Goal: Transaction & Acquisition: Download file/media

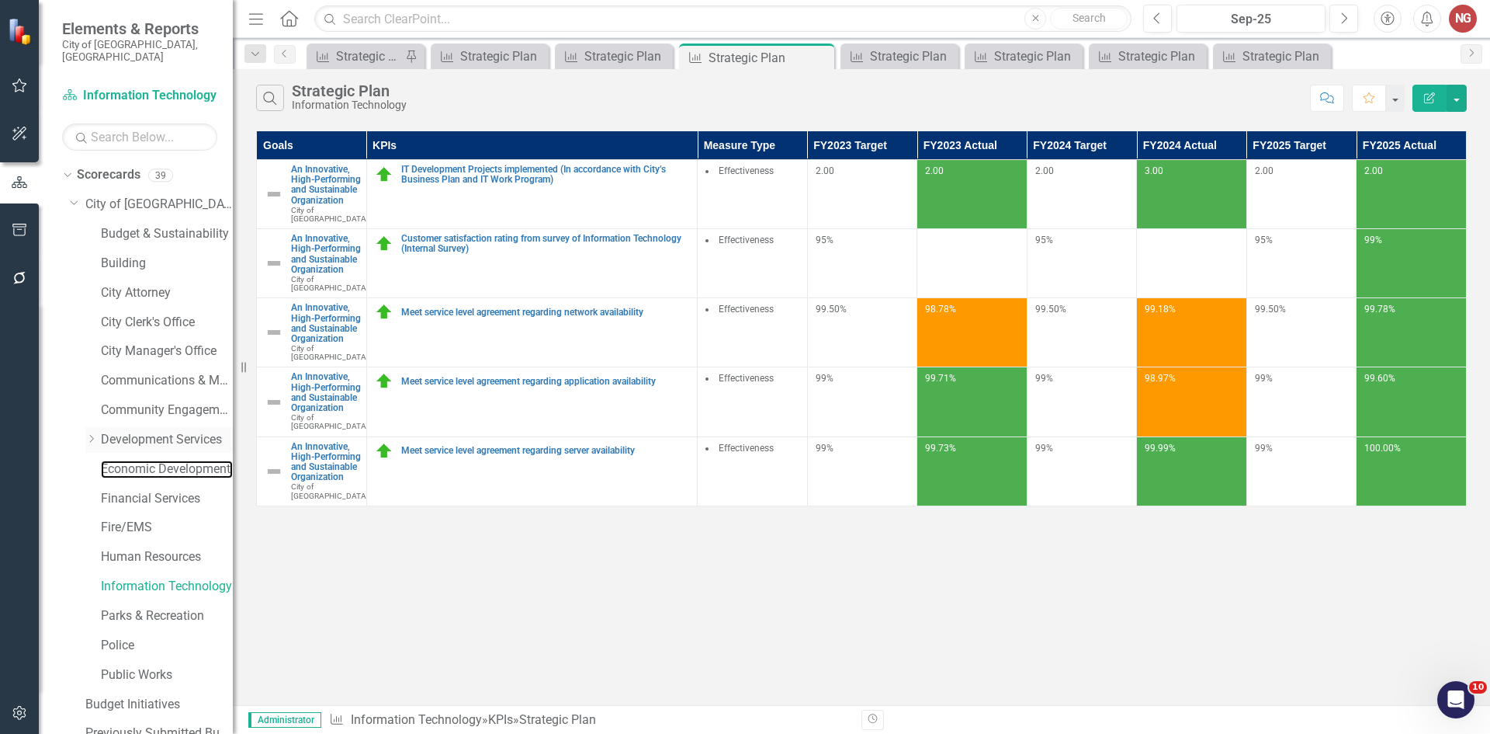
drag, startPoint x: 124, startPoint y: 458, endPoint x: 109, endPoint y: 431, distance: 30.9
click at [124, 460] on link "Economic Development" at bounding box center [167, 469] width 132 height 18
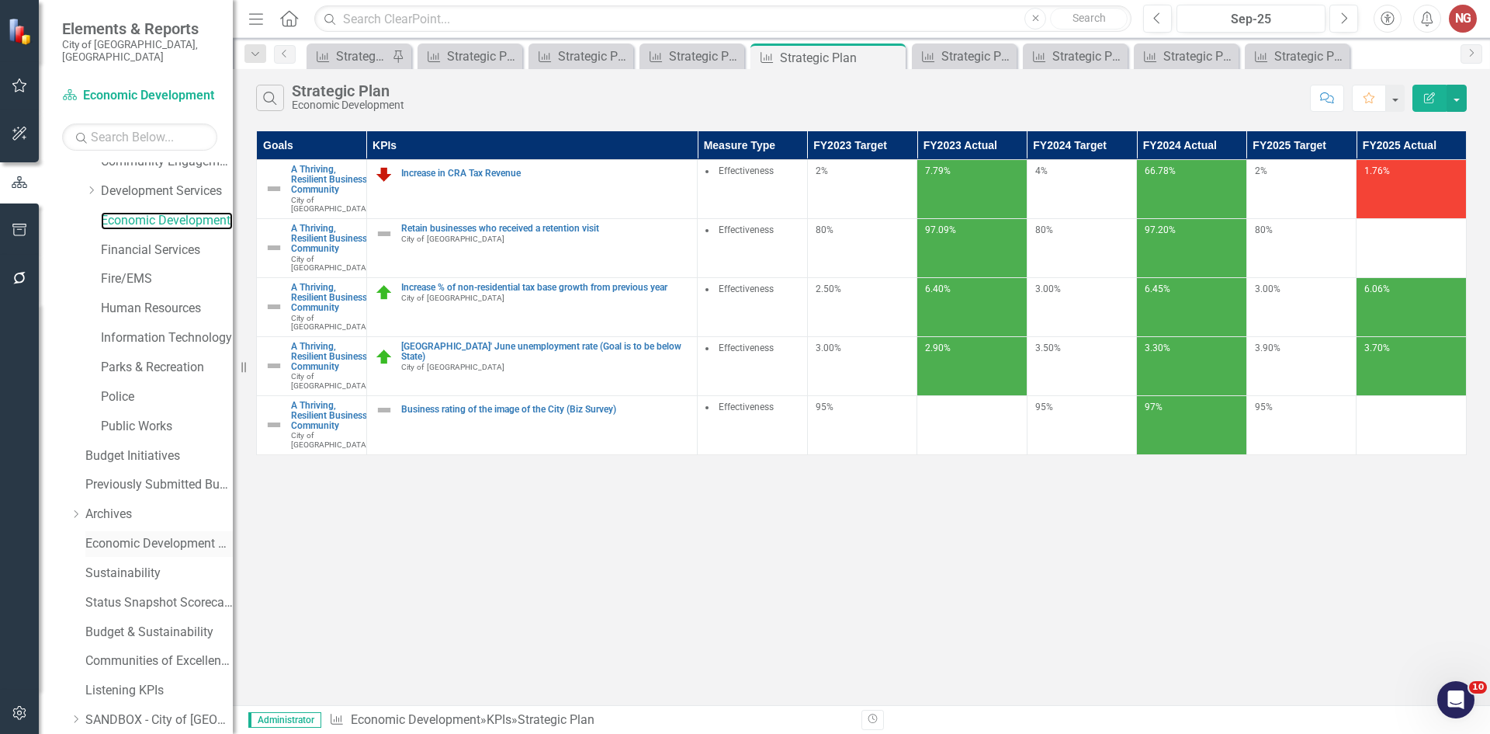
scroll to position [297, 0]
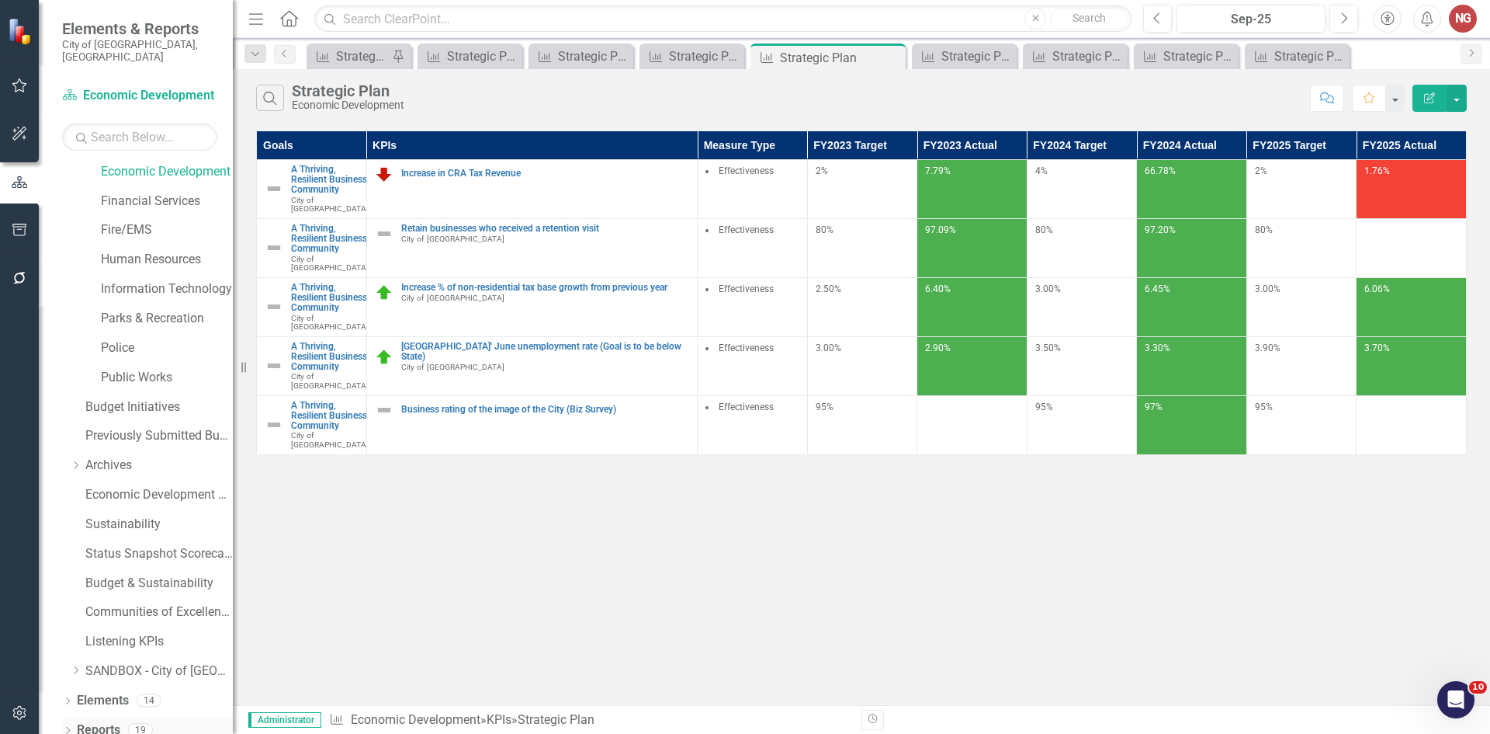
click at [64, 727] on icon "Dropdown" at bounding box center [67, 731] width 11 height 9
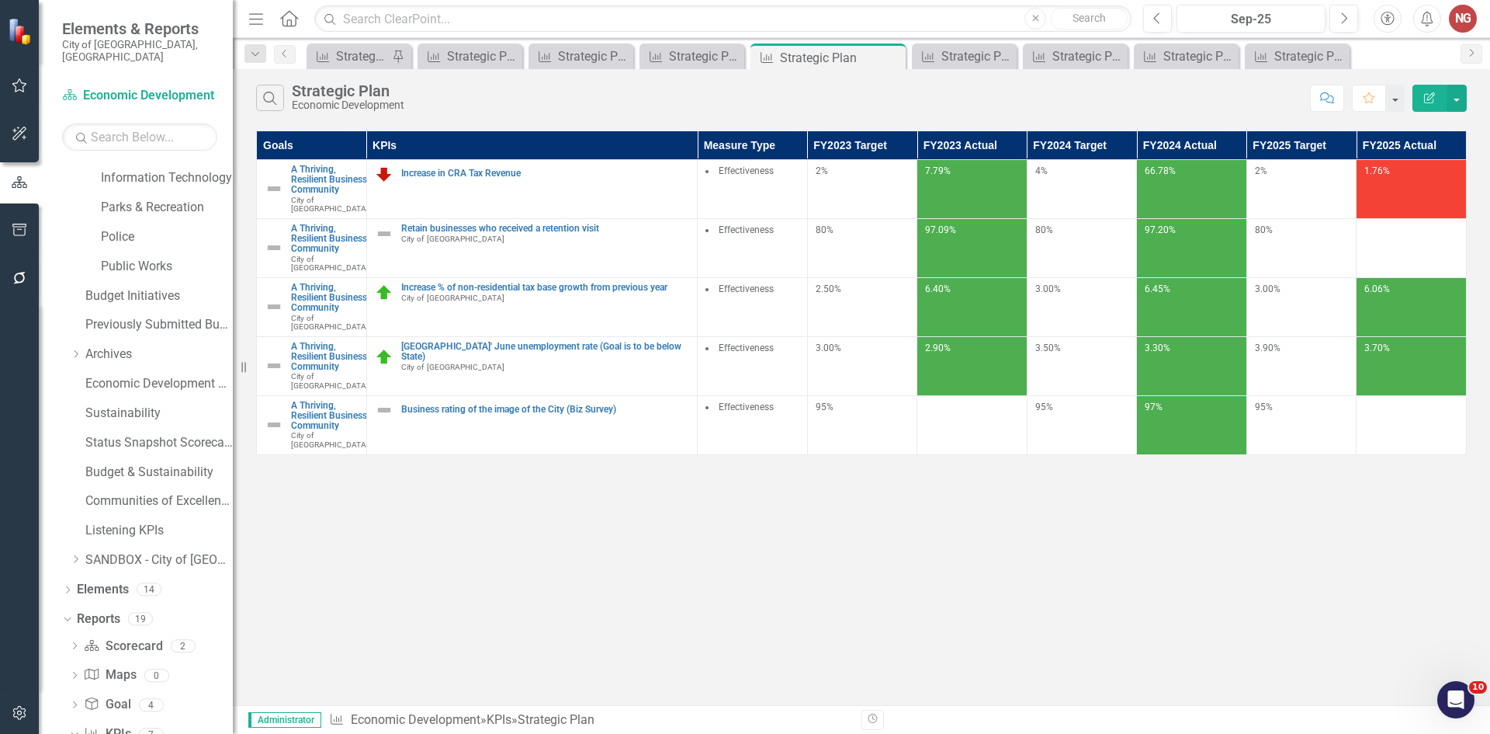
scroll to position [693, 0]
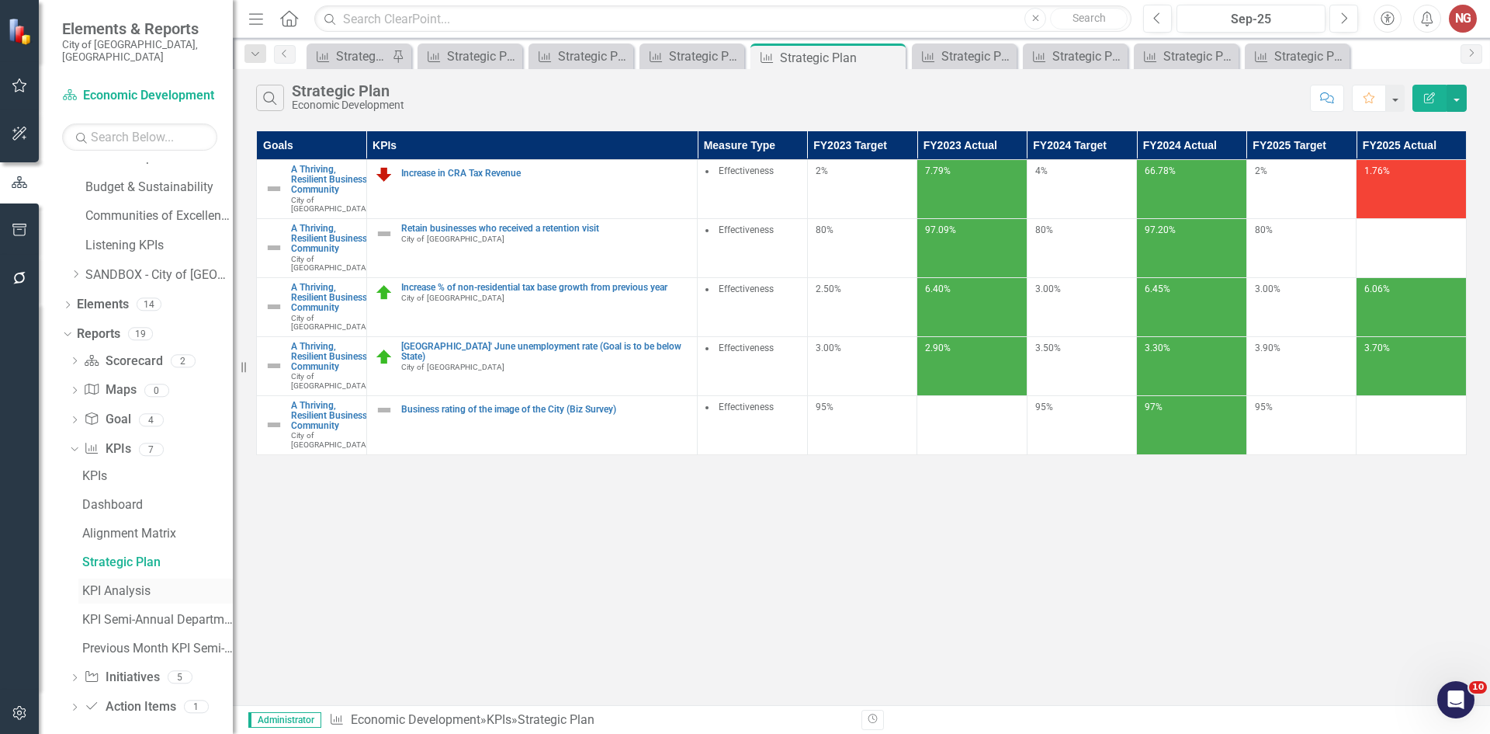
click at [107, 584] on div "KPI Analysis" at bounding box center [157, 591] width 151 height 14
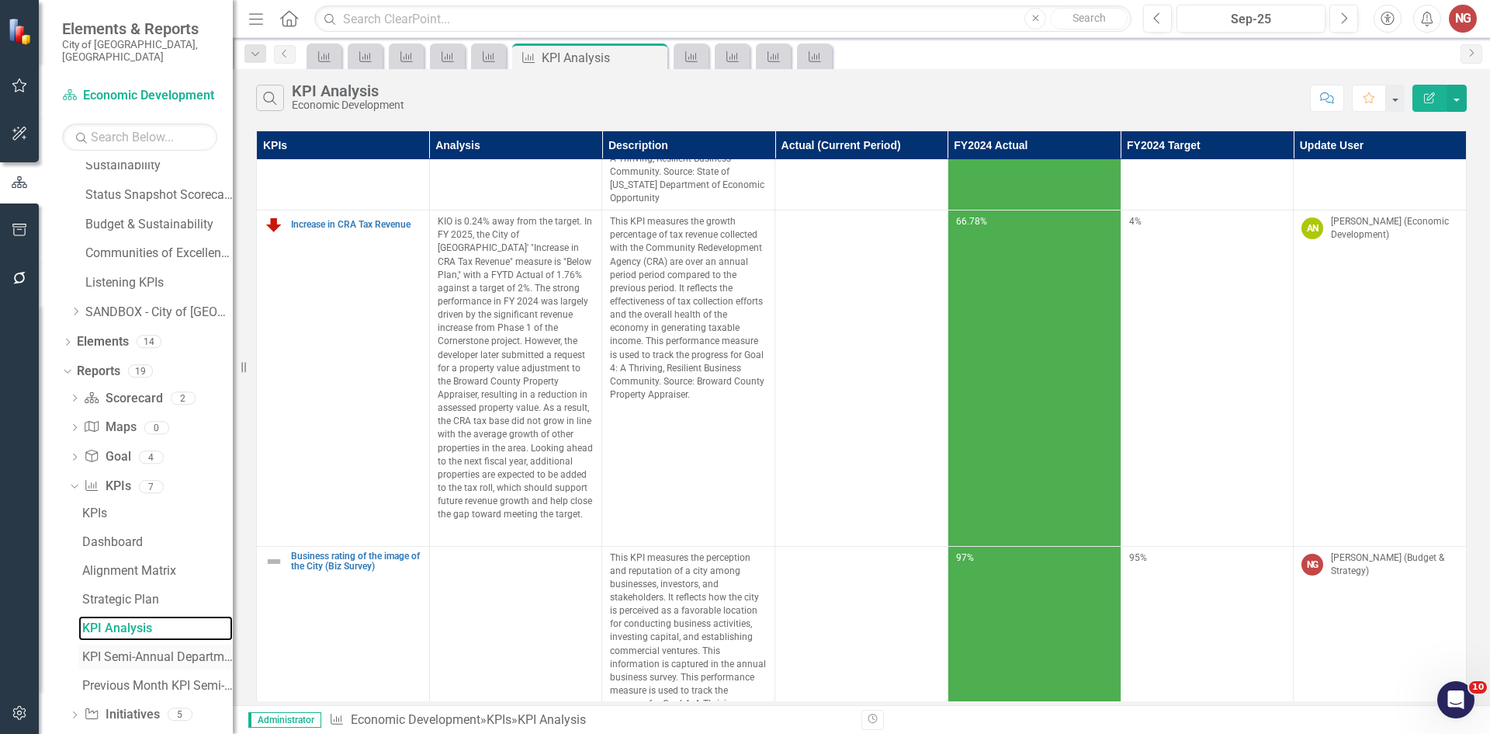
scroll to position [693, 0]
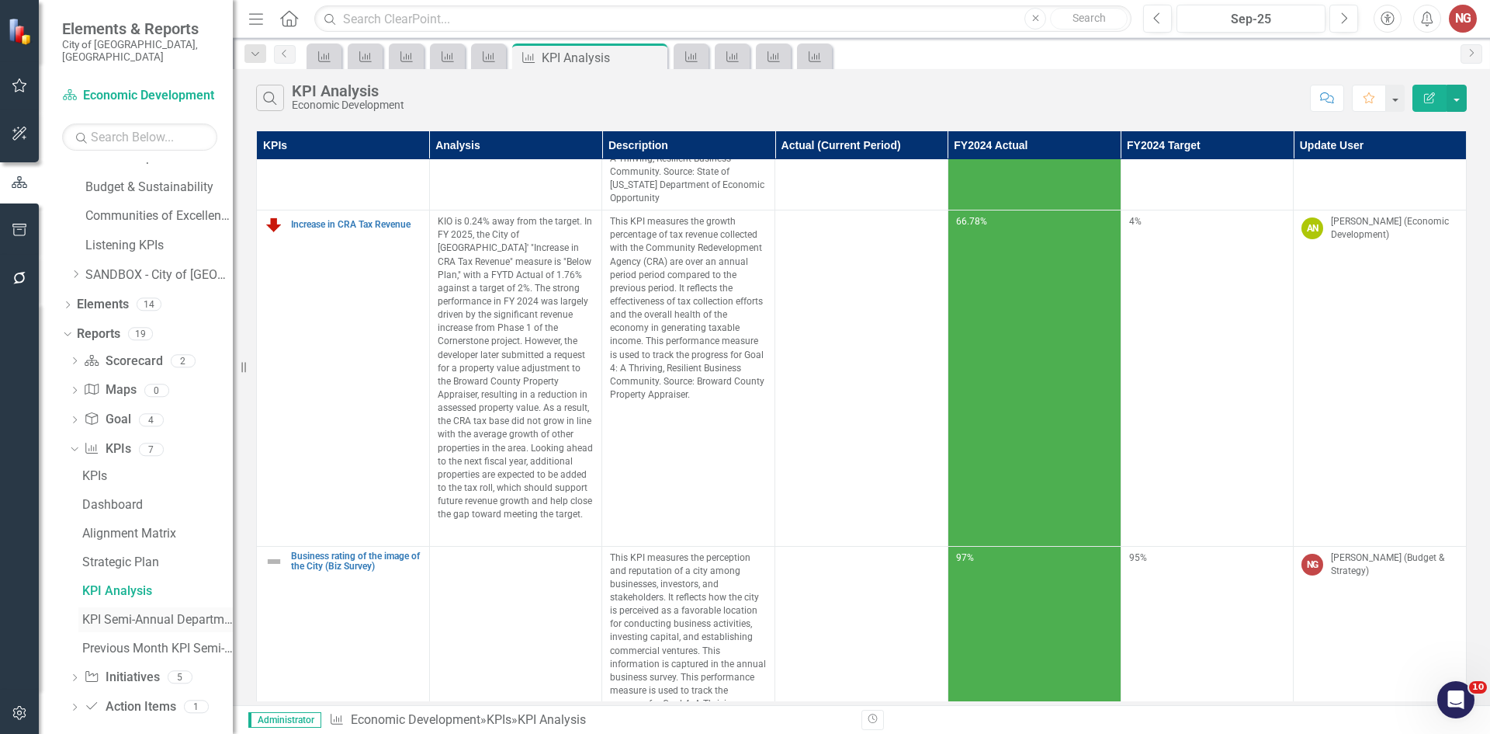
click at [128, 612] on div "KPI Semi-Annual Department Report" at bounding box center [157, 619] width 151 height 14
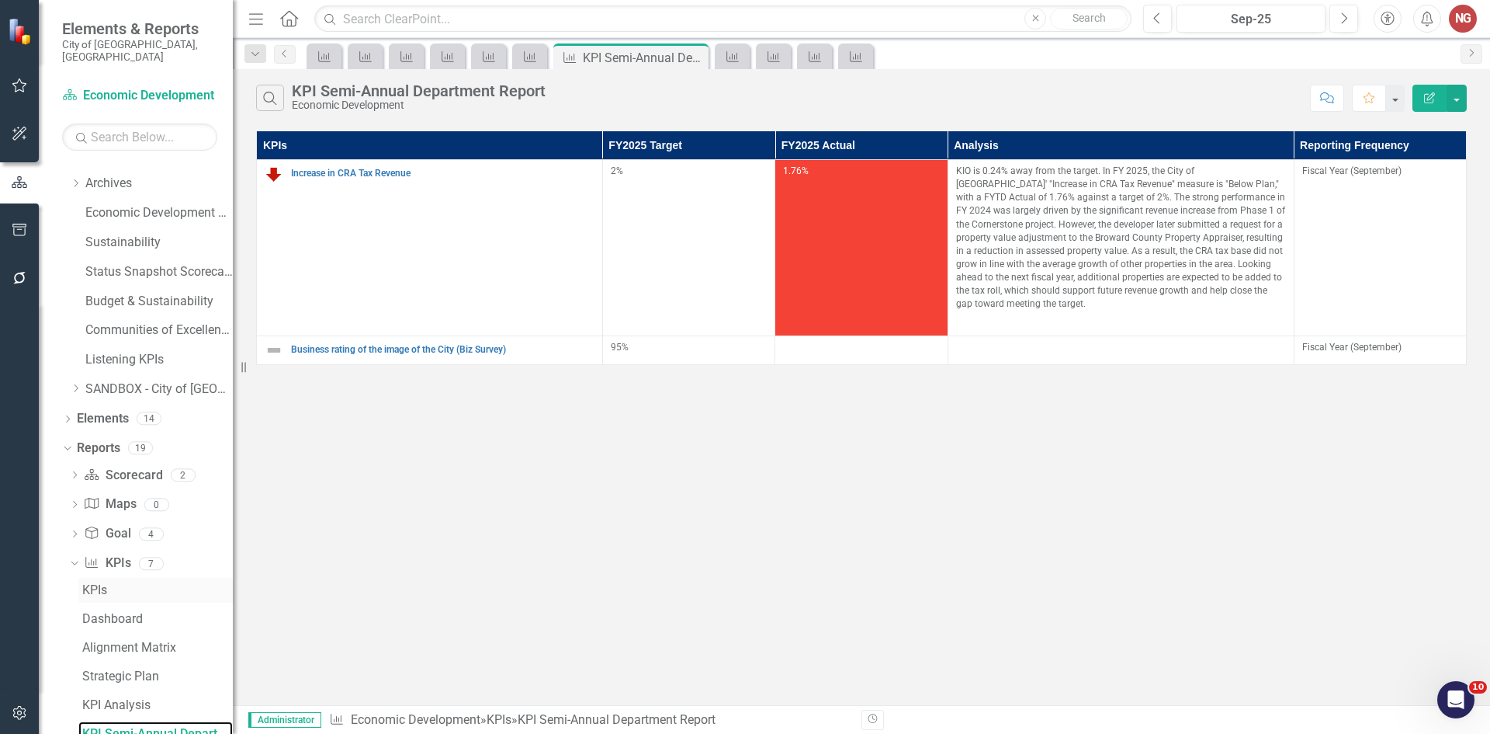
scroll to position [693, 0]
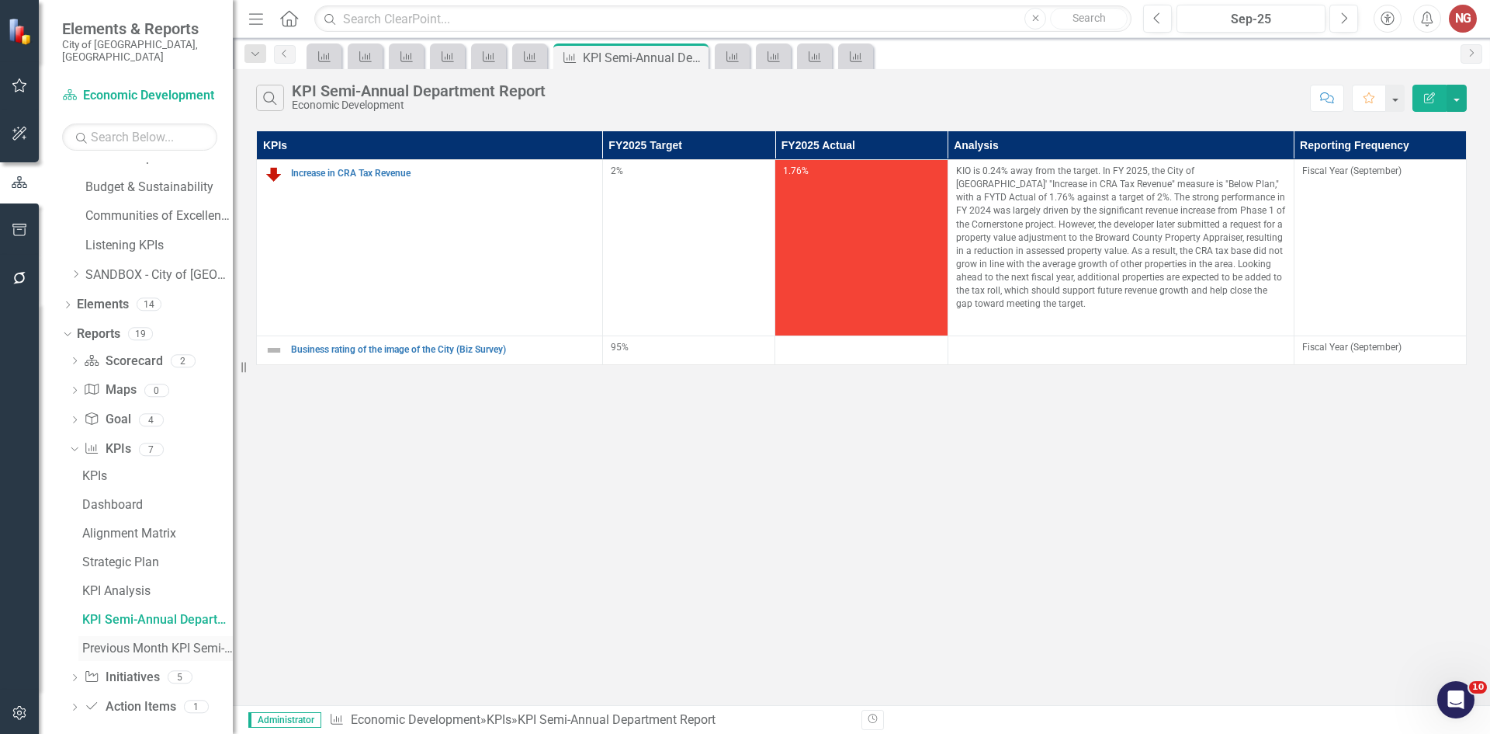
click at [109, 641] on div "Previous Month KPI Semi-Annual Department Report" at bounding box center [157, 648] width 151 height 14
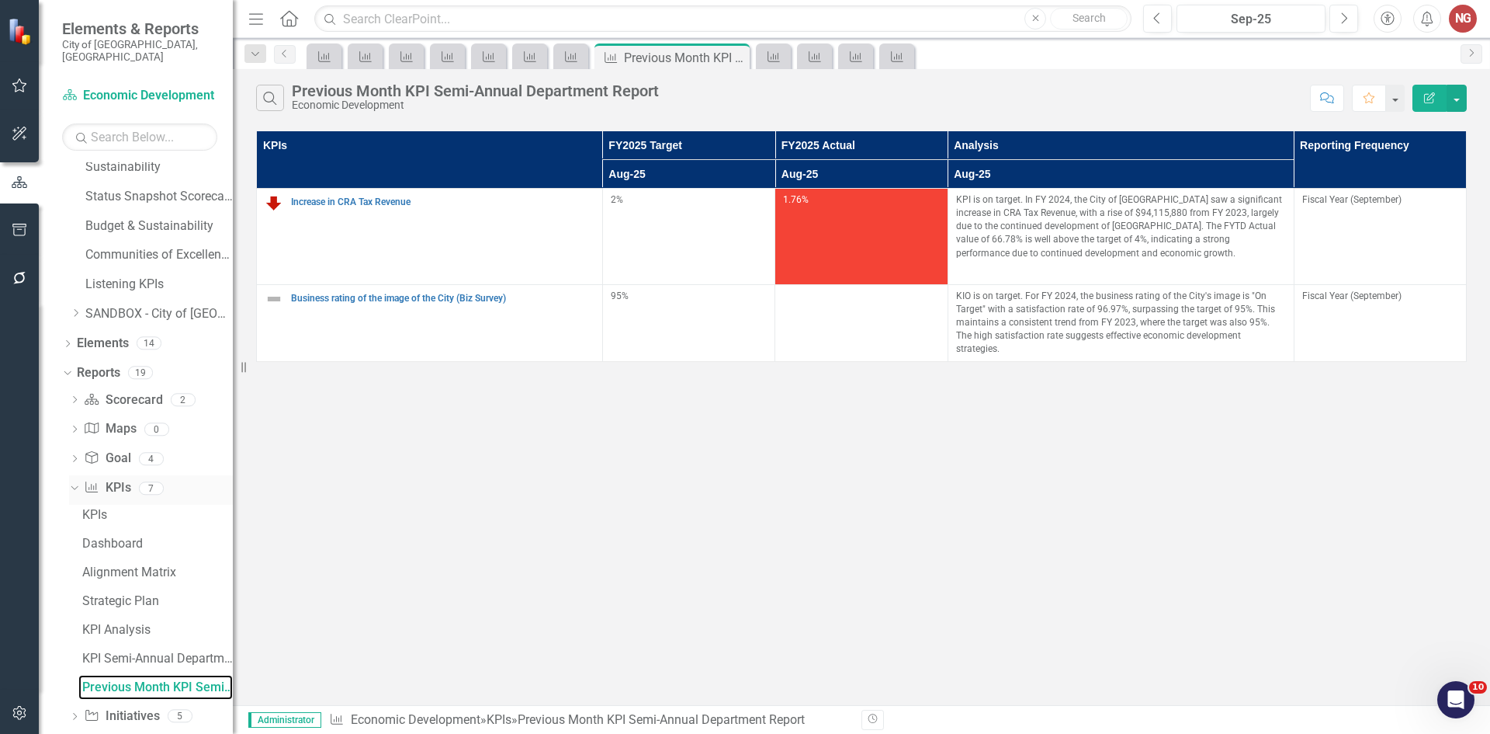
scroll to position [693, 0]
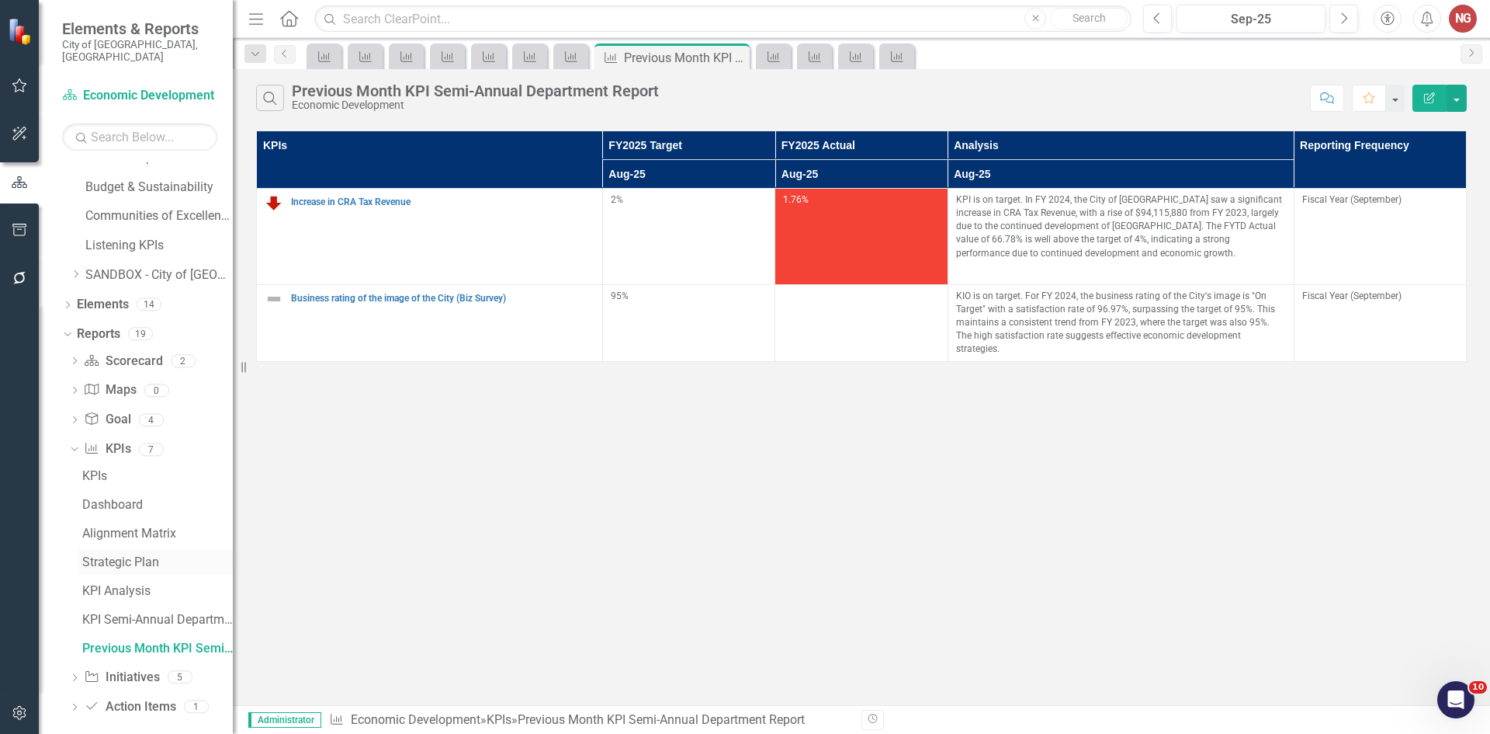
click at [117, 550] on link "Strategic Plan" at bounding box center [155, 562] width 154 height 25
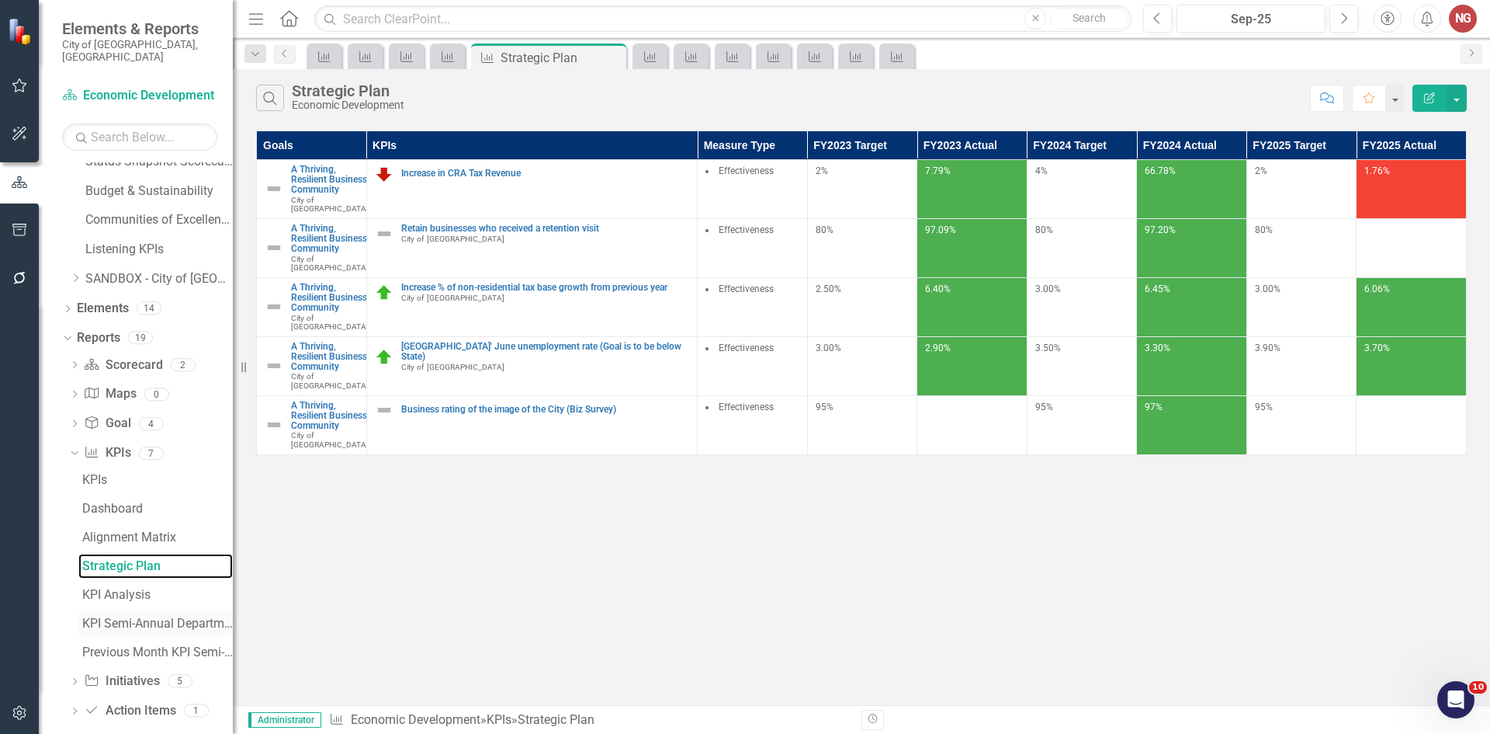
scroll to position [693, 0]
click at [112, 612] on div "KPI Semi-Annual Department Report" at bounding box center [157, 619] width 151 height 14
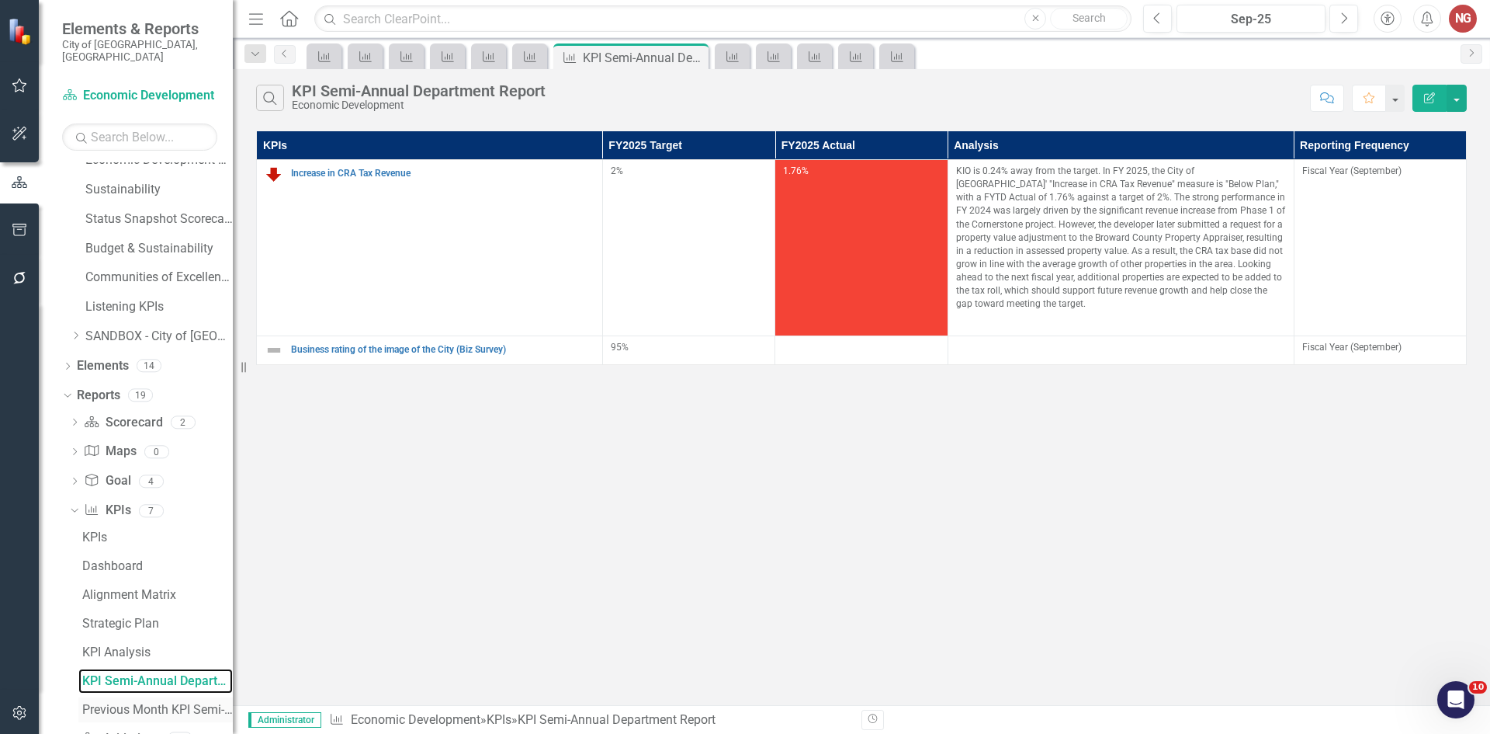
scroll to position [693, 0]
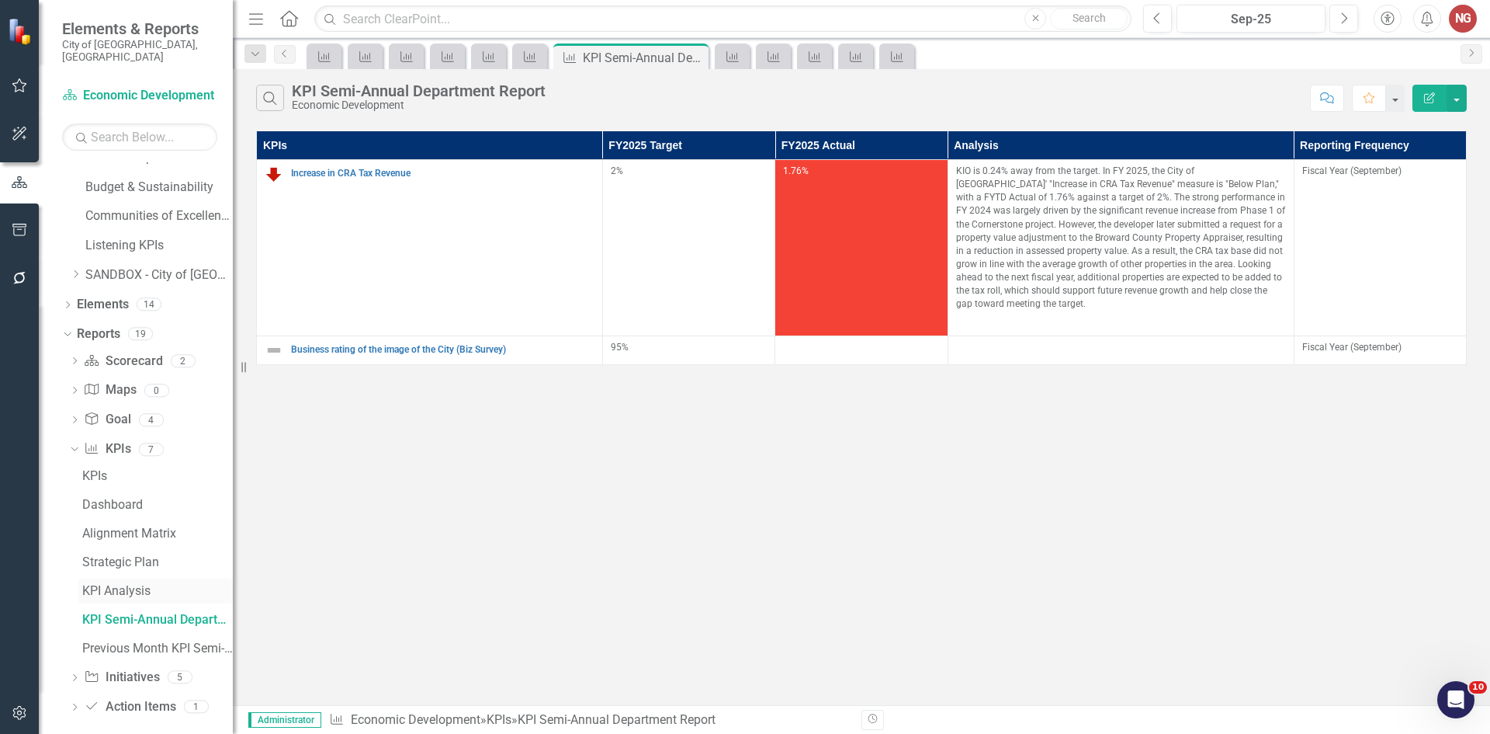
click at [115, 584] on div "KPI Analysis" at bounding box center [157, 591] width 151 height 14
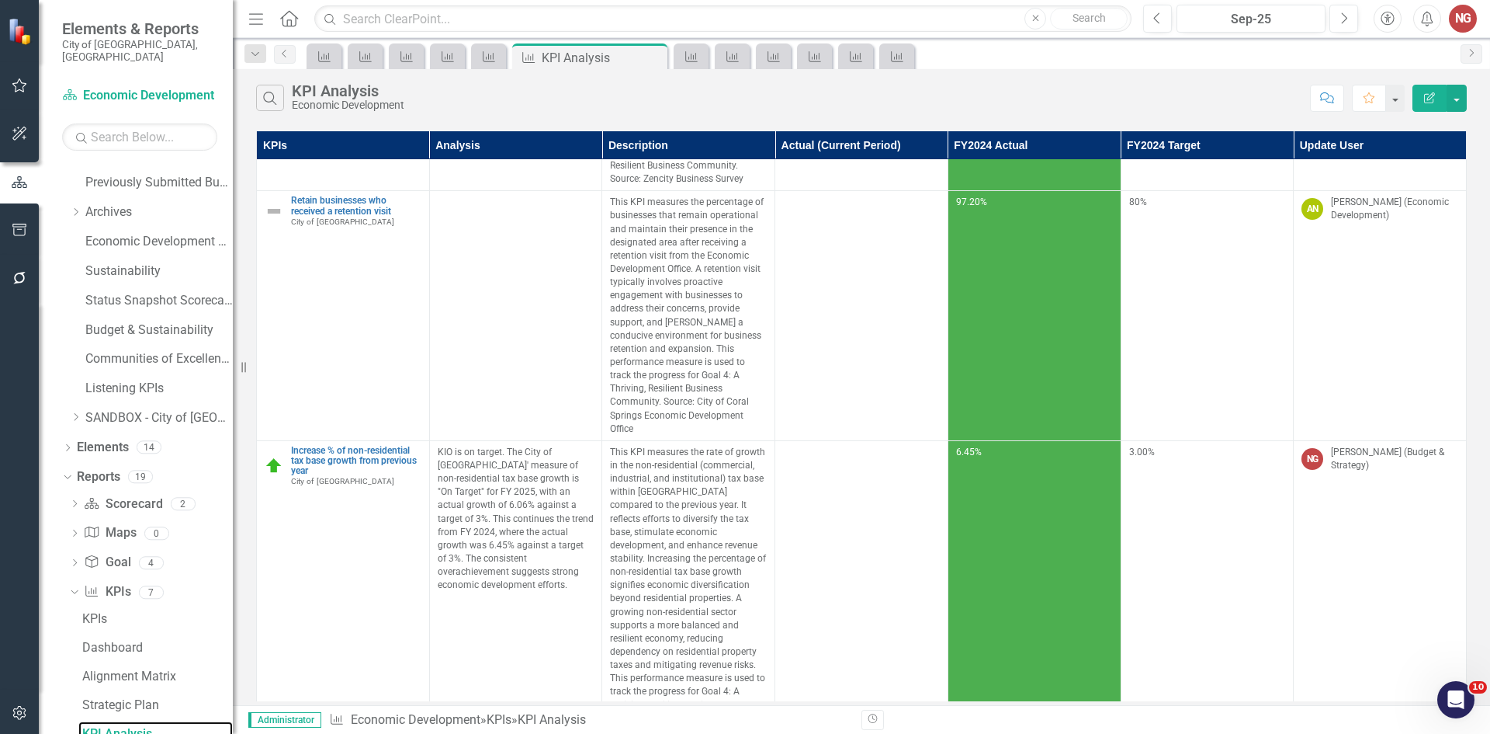
scroll to position [341, 0]
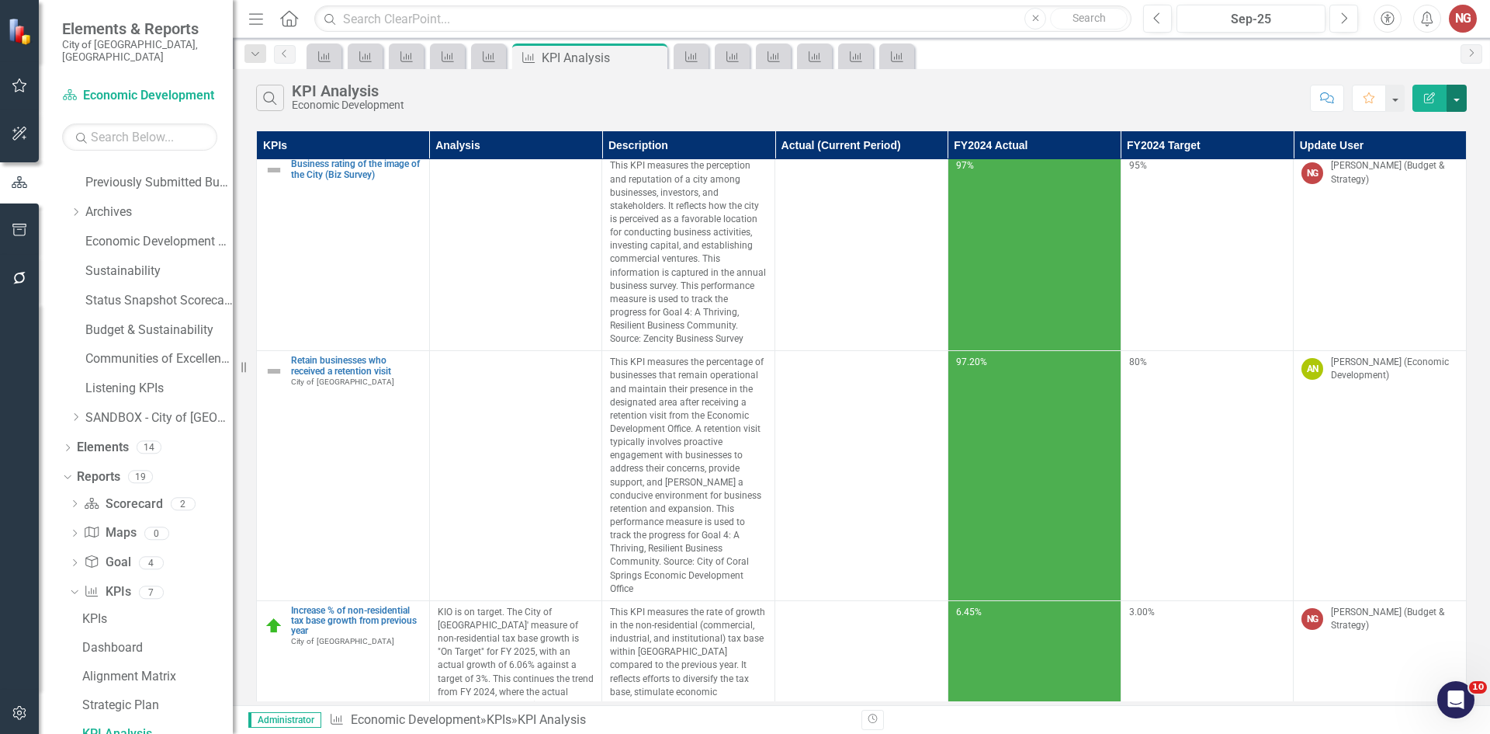
click at [1453, 93] on button "button" at bounding box center [1457, 98] width 20 height 27
click at [1380, 128] on link "Edit Report Edit Report" at bounding box center [1405, 127] width 123 height 29
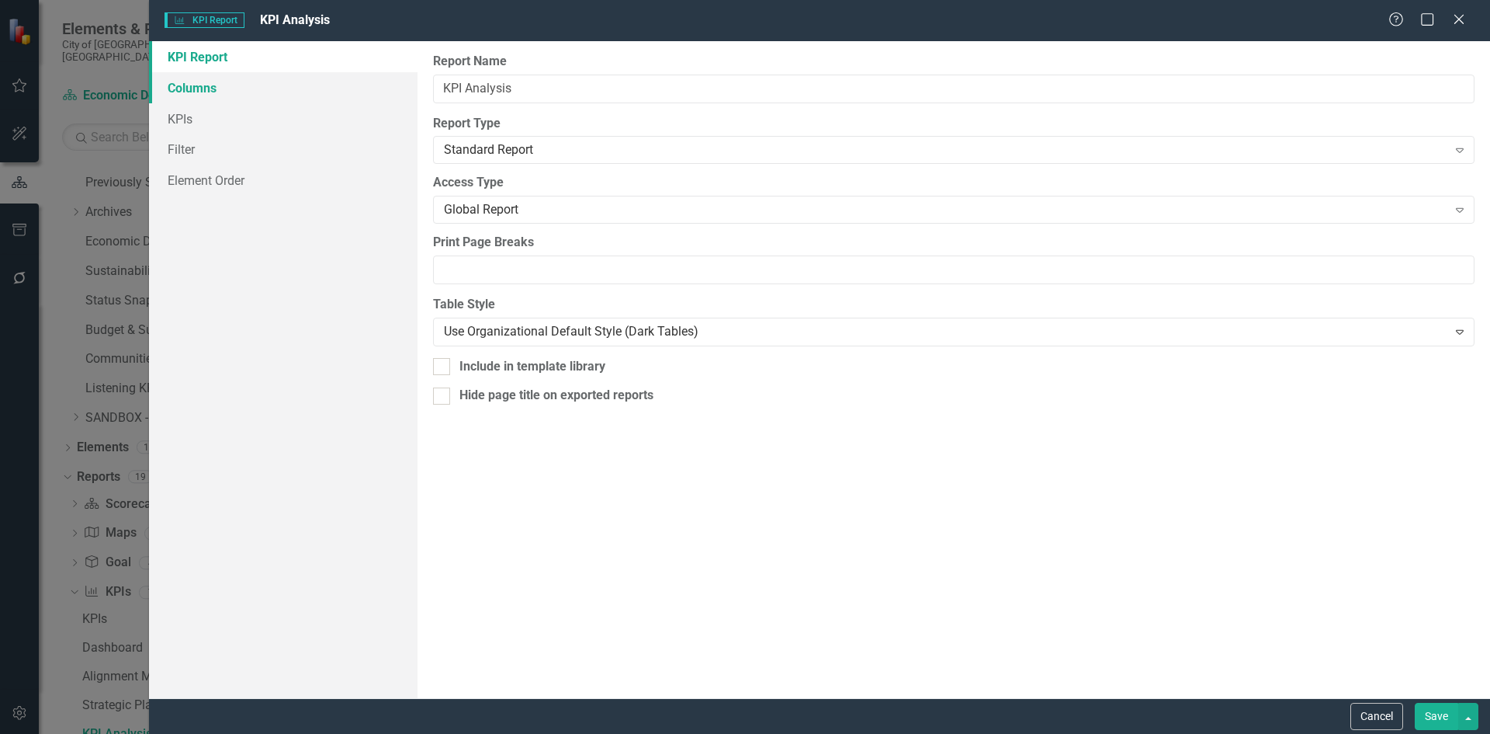
click at [195, 82] on link "Columns" at bounding box center [283, 87] width 269 height 31
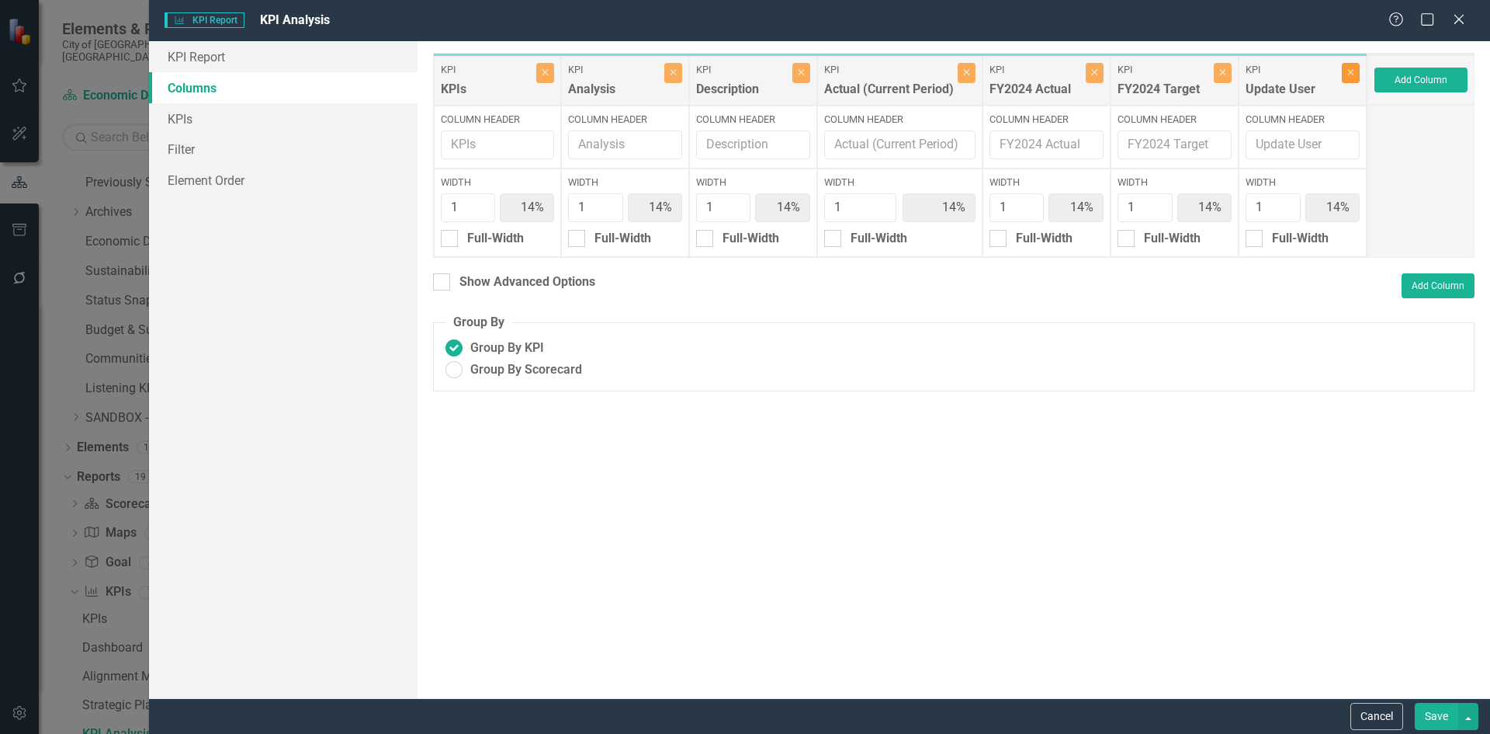
click at [1348, 72] on icon "Close" at bounding box center [1351, 72] width 7 height 9
type input "17%"
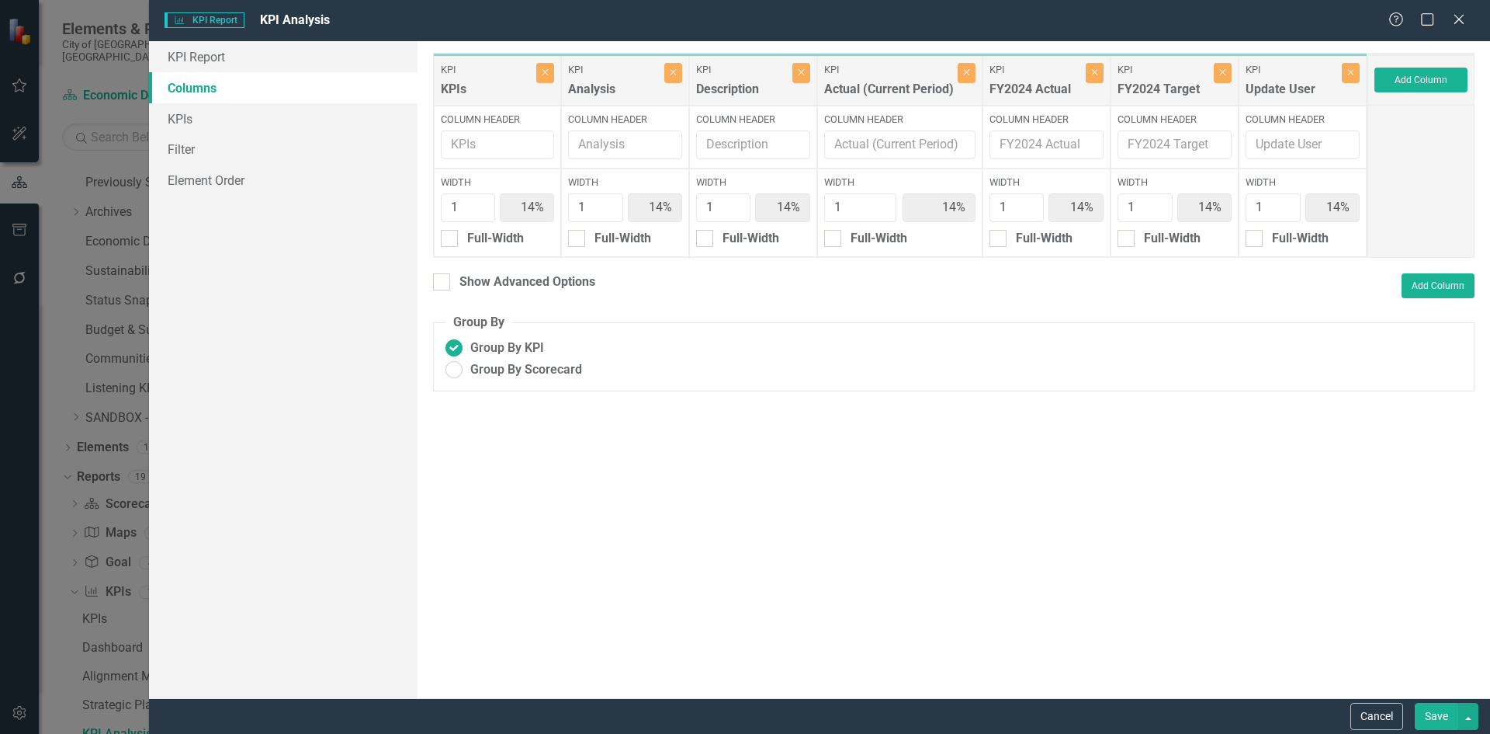
type input "17%"
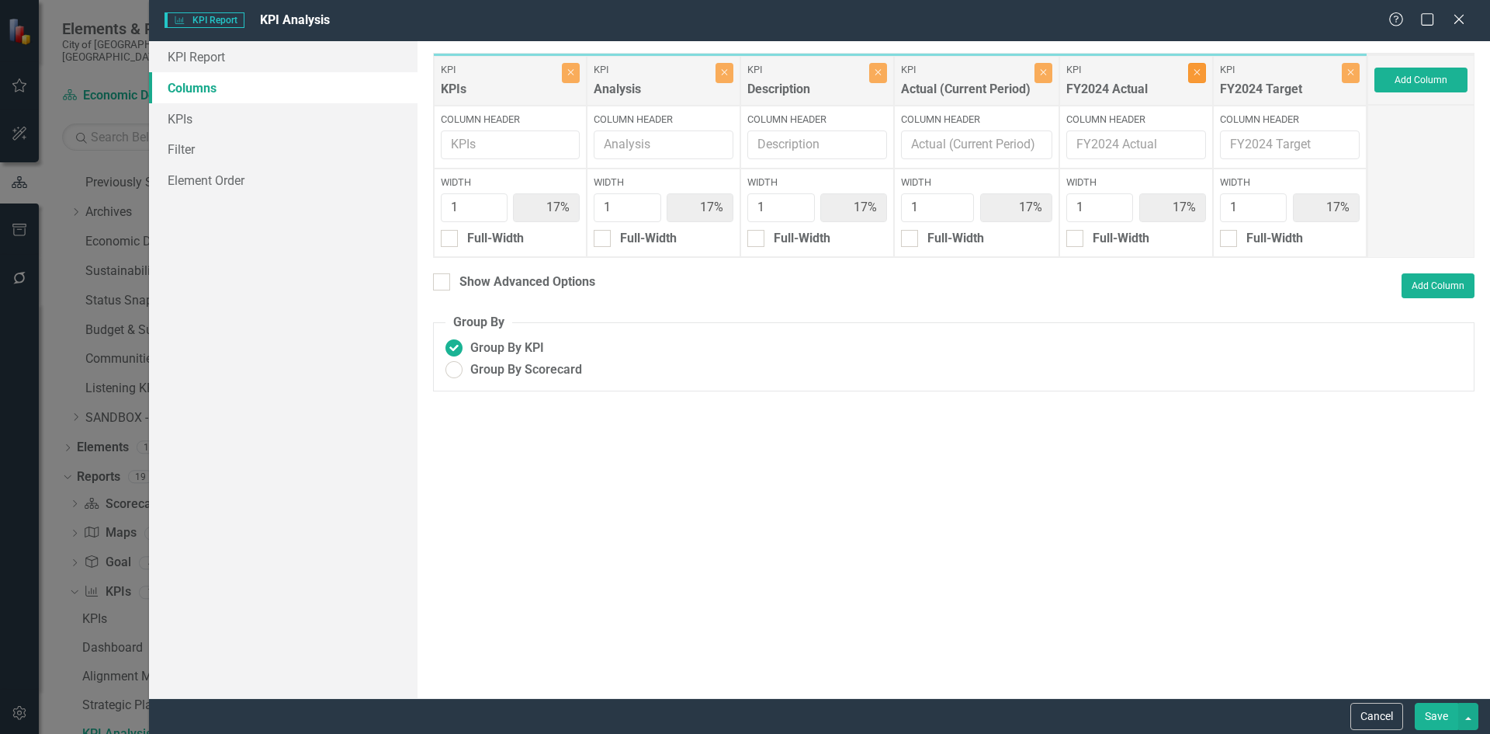
click at [1195, 74] on icon "Close" at bounding box center [1197, 72] width 7 height 9
type input "20%"
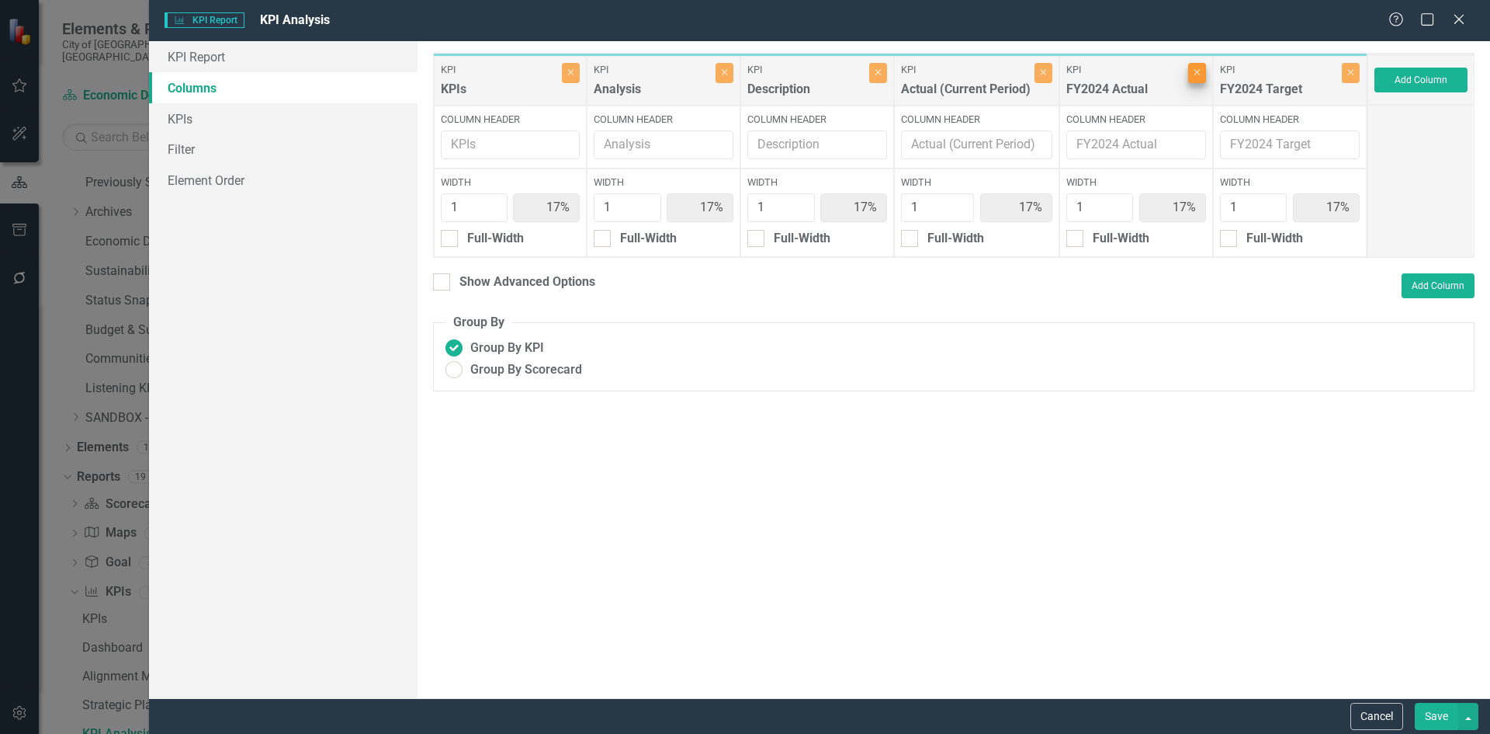
type input "20%"
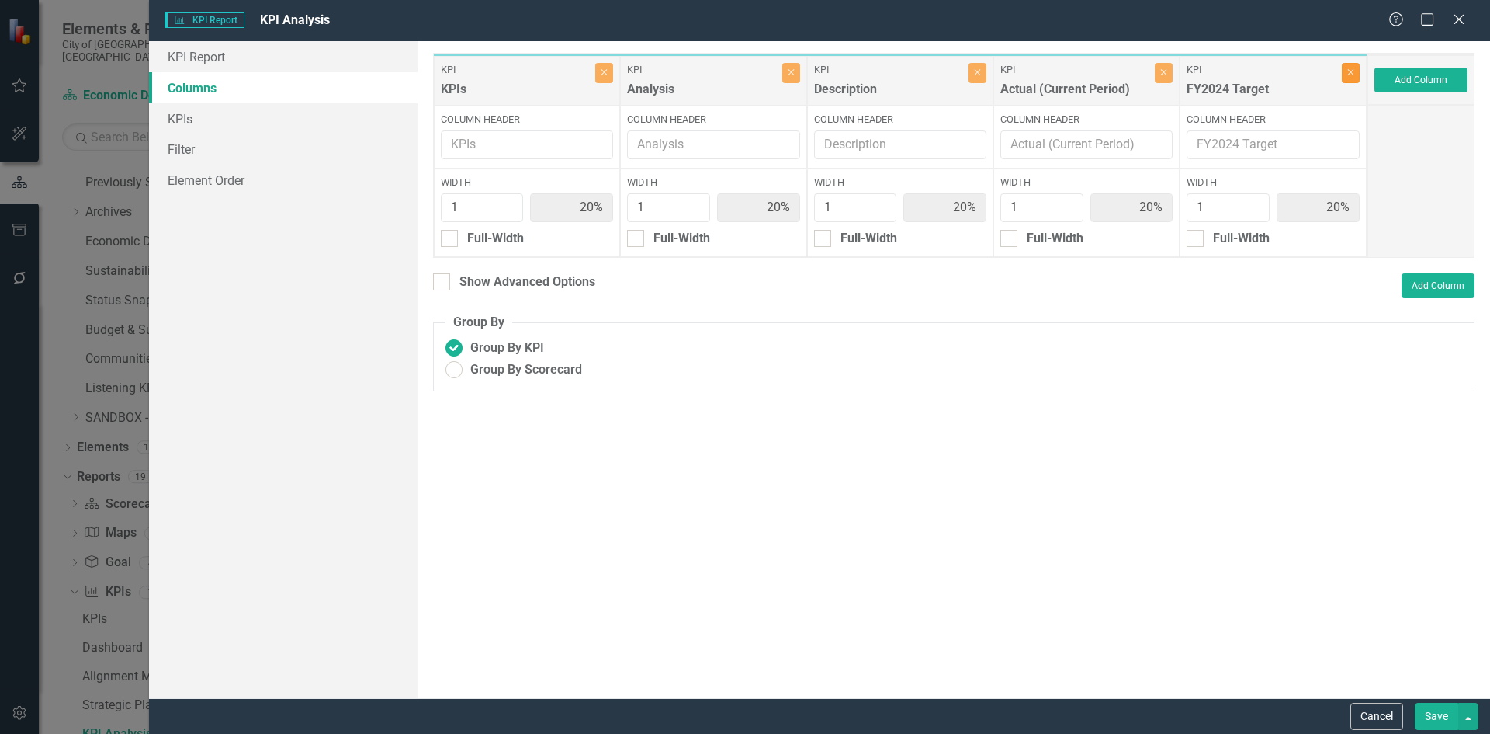
click at [1344, 77] on button "Close" at bounding box center [1351, 73] width 18 height 20
type input "25%"
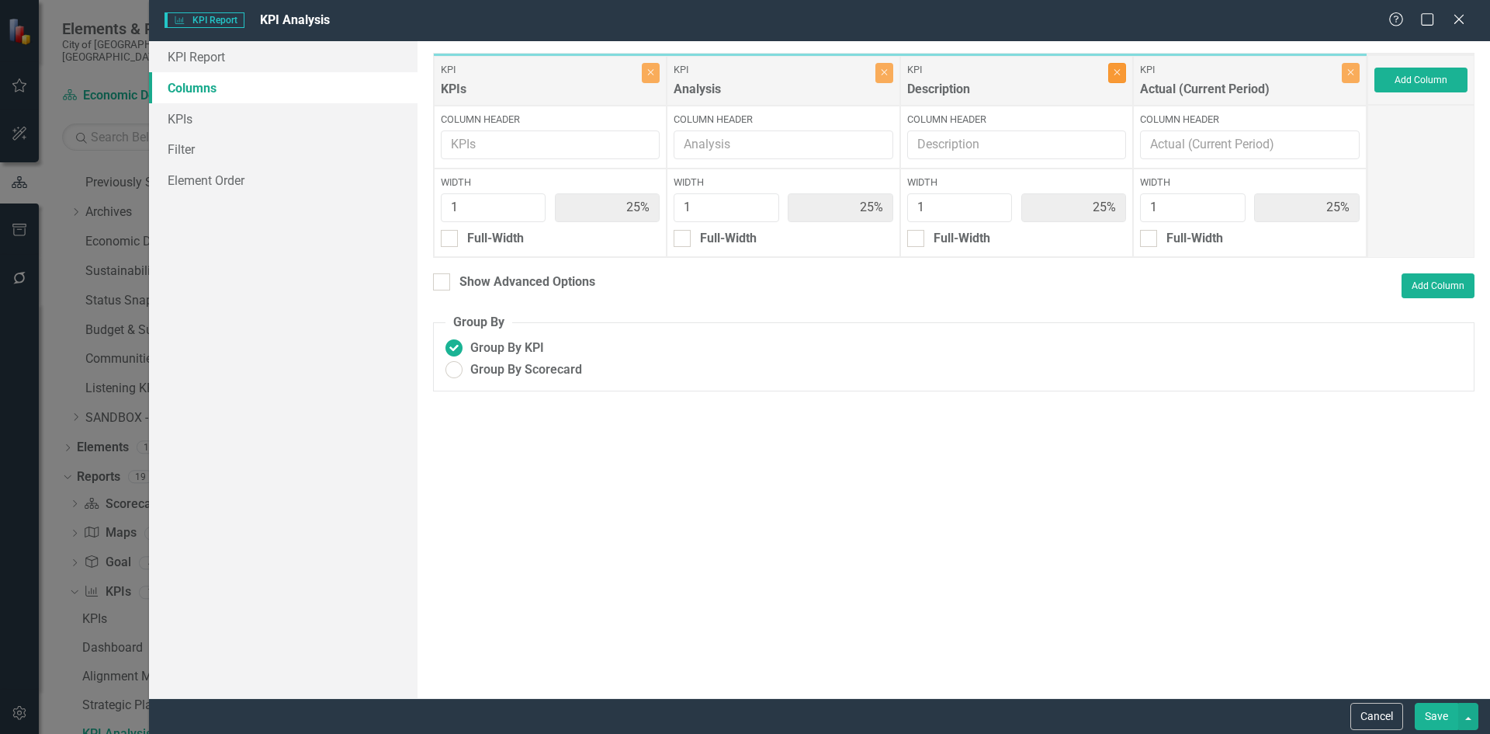
click at [1115, 74] on icon "Close" at bounding box center [1117, 72] width 7 height 9
type input "33%"
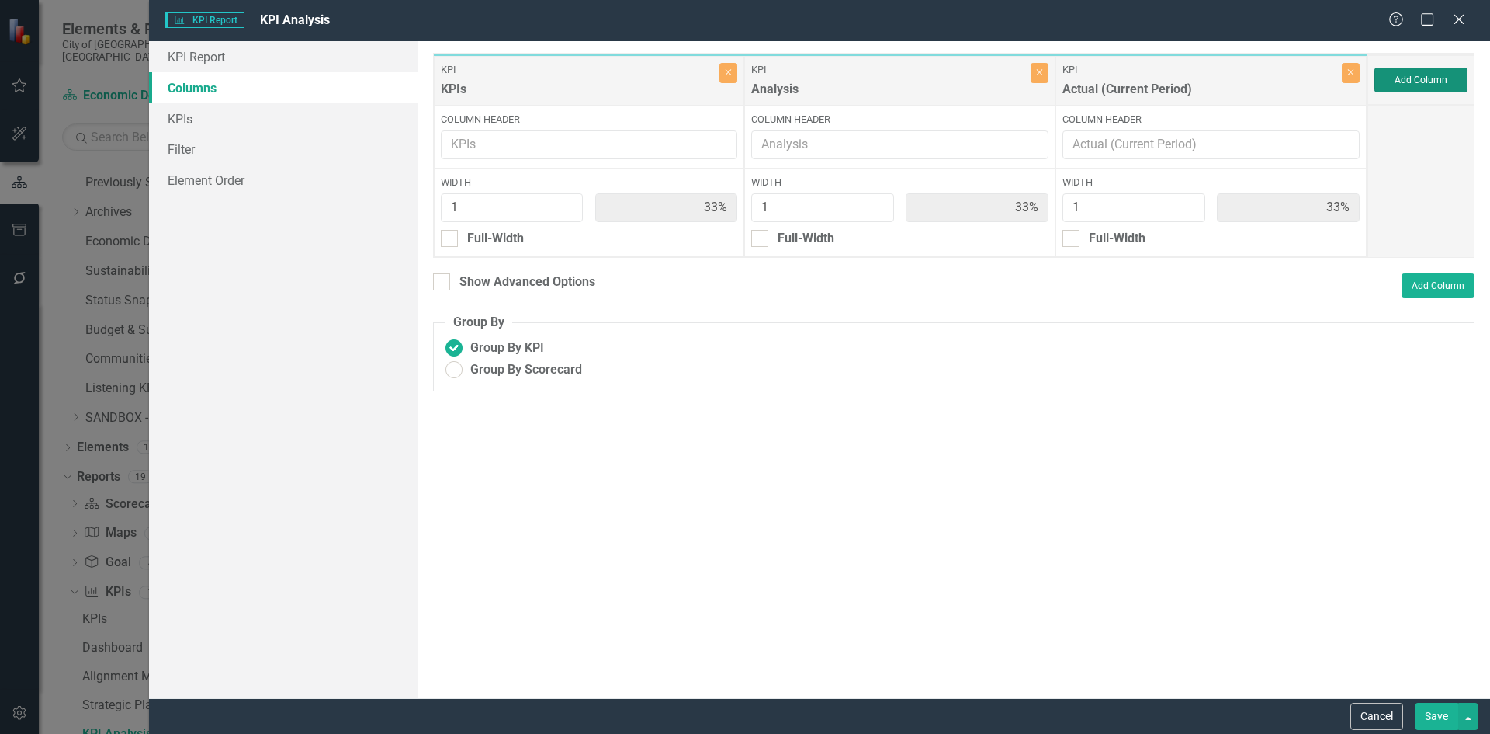
click at [1433, 82] on button "Add Column" at bounding box center [1421, 80] width 93 height 25
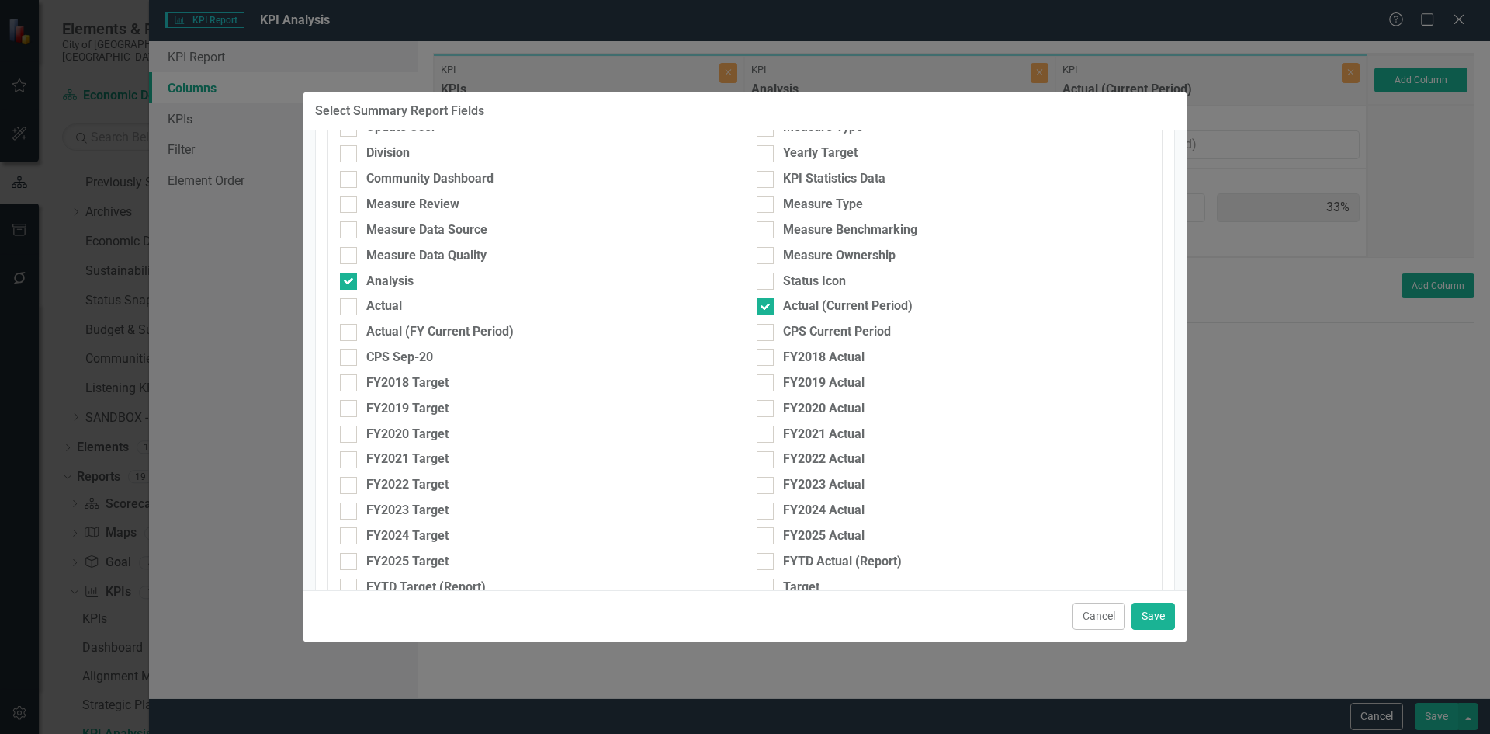
scroll to position [311, 0]
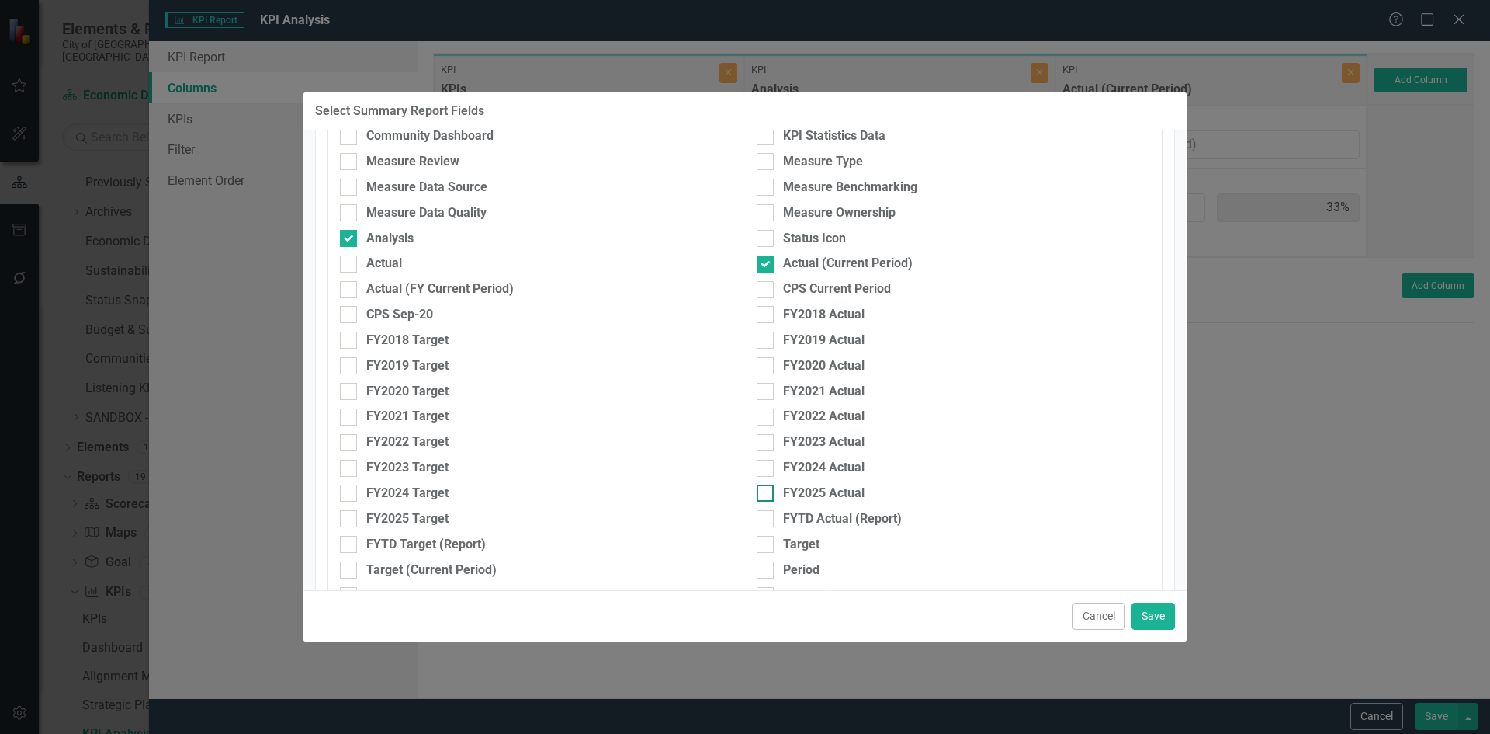
click at [769, 494] on div "FY2025 Actual" at bounding box center [954, 493] width 394 height 18
click at [767, 494] on input "FY2025 Actual" at bounding box center [762, 489] width 10 height 10
checkbox input "true"
click at [420, 522] on div "FY2025 Target" at bounding box center [407, 519] width 82 height 18
click at [350, 520] on input "FY2025 Target" at bounding box center [345, 515] width 10 height 10
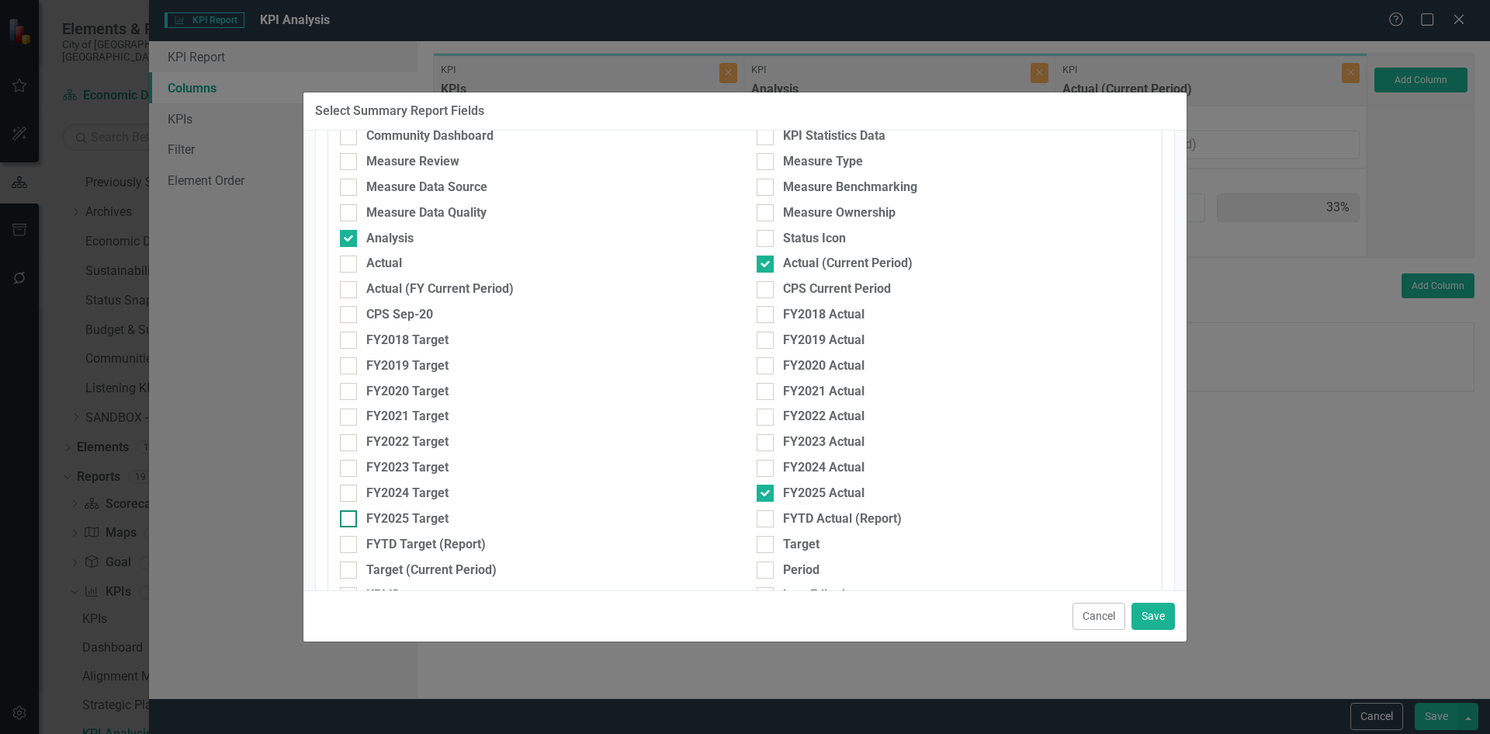
checkbox input "true"
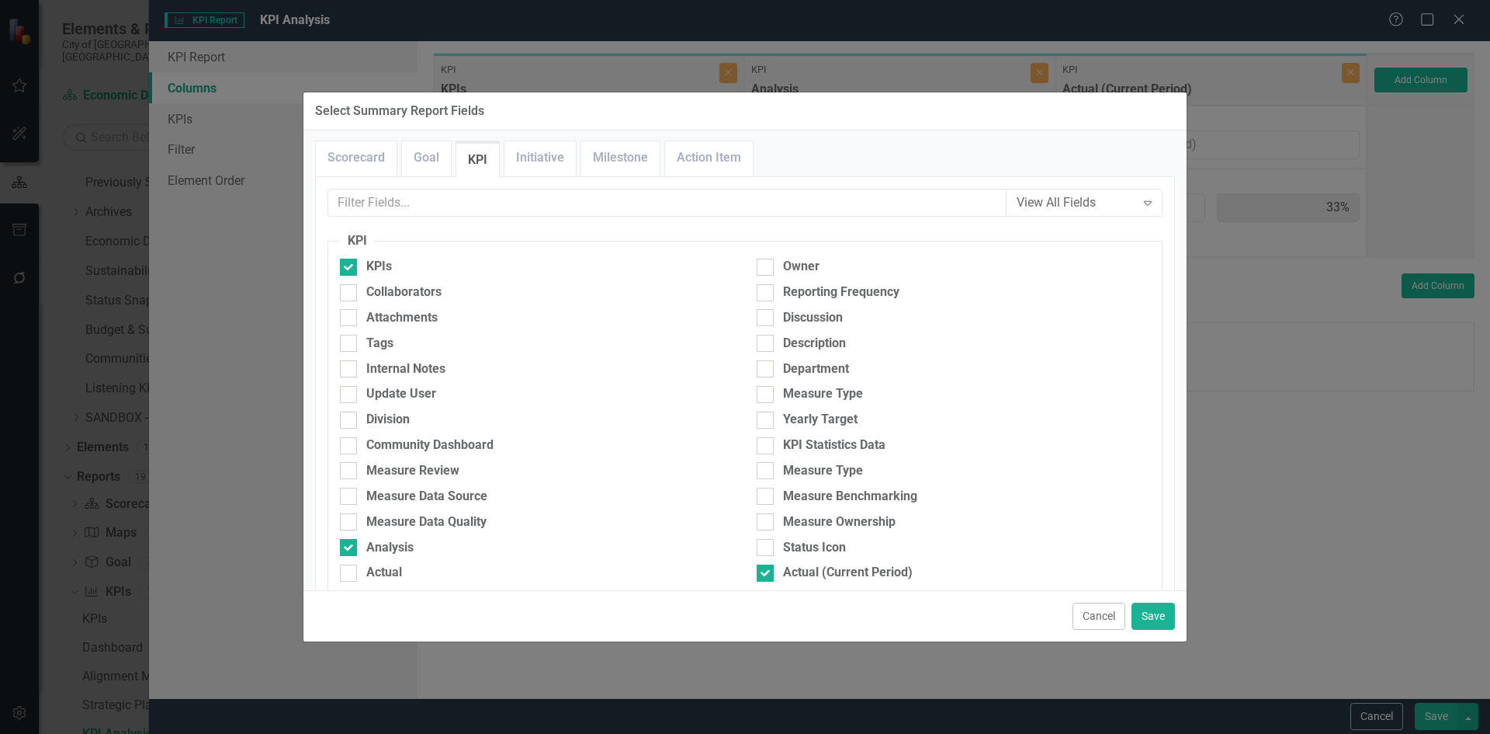
scroll to position [0, 0]
click at [439, 159] on link "Goal" at bounding box center [426, 159] width 49 height 33
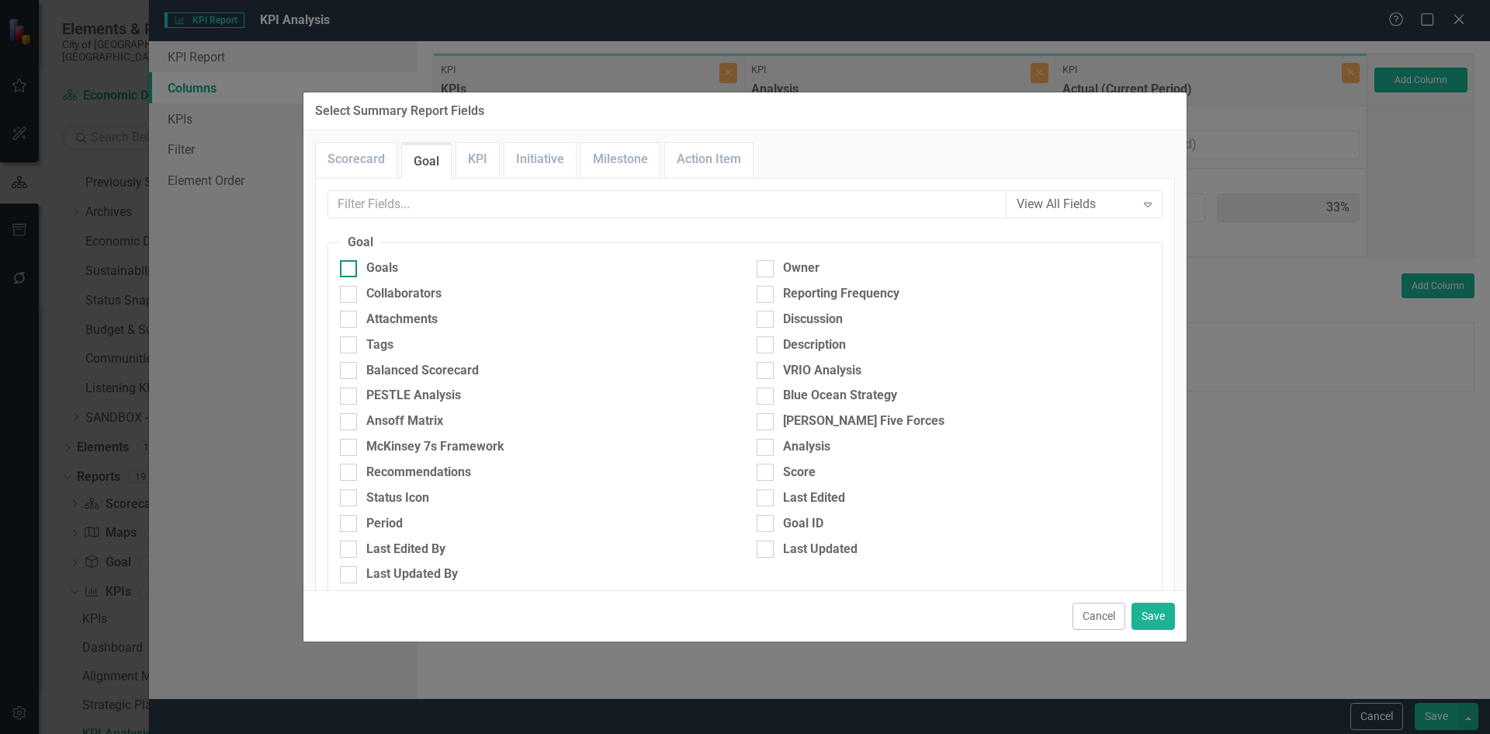
click at [356, 276] on div at bounding box center [348, 268] width 17 height 17
click at [350, 270] on input "Goals" at bounding box center [345, 265] width 10 height 10
checkbox input "true"
click at [1151, 619] on button "Save" at bounding box center [1153, 615] width 43 height 27
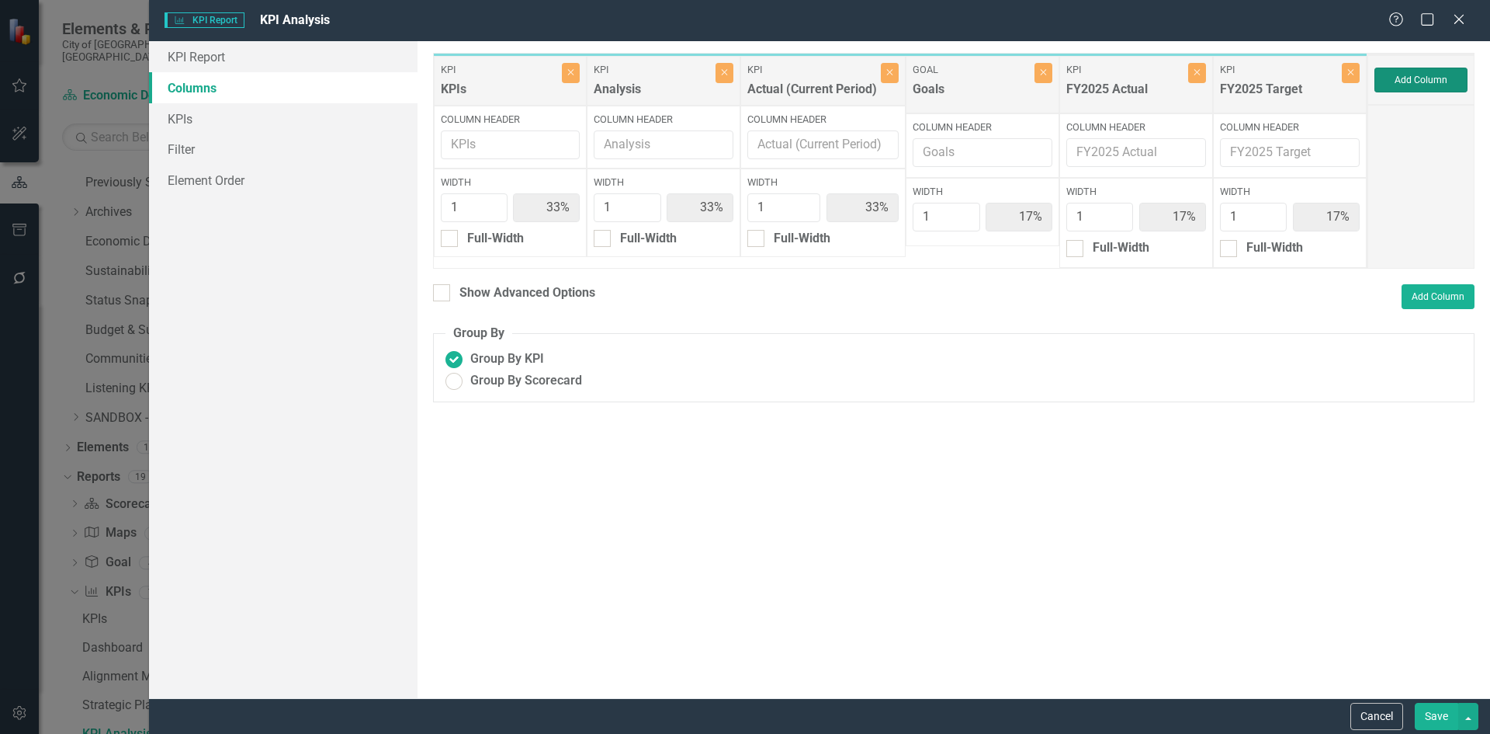
type input "17%"
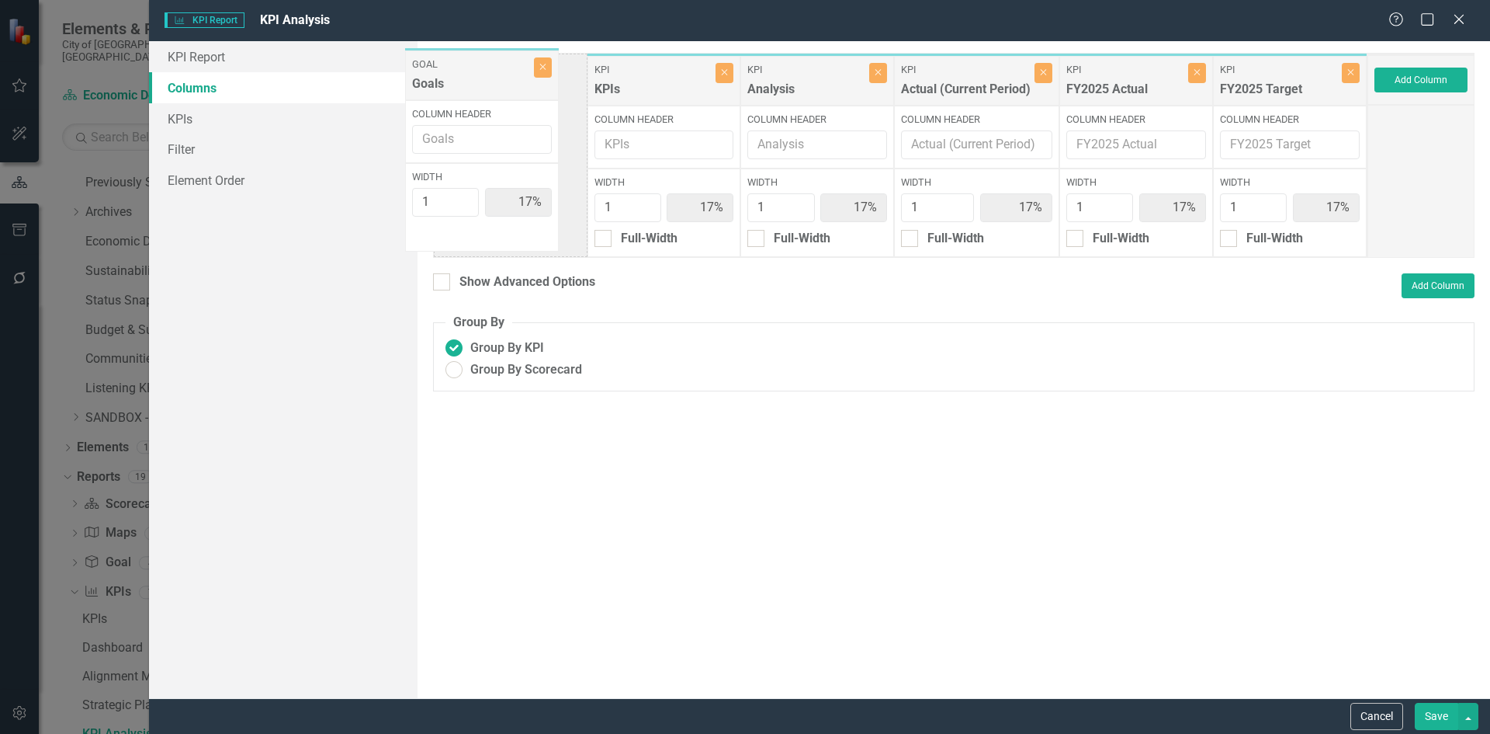
drag, startPoint x: 963, startPoint y: 79, endPoint x: 462, endPoint y: 74, distance: 500.7
click at [462, 74] on div "KPI KPIs Close Column Header Width 1 17% Full-Width KPI Analysis Close Column H…" at bounding box center [900, 155] width 935 height 205
click at [1043, 75] on icon "Close" at bounding box center [1043, 72] width 7 height 9
type input "20%"
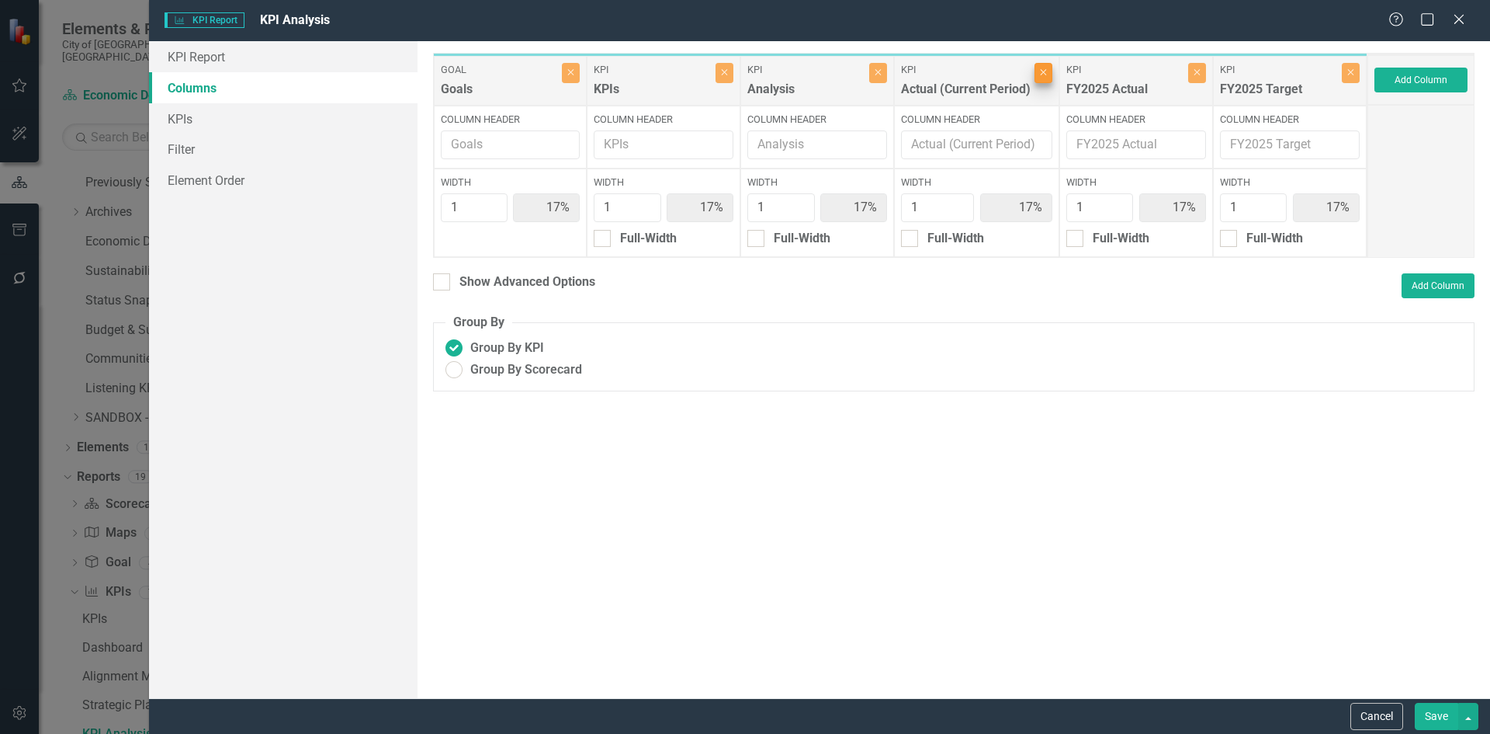
type input "20%"
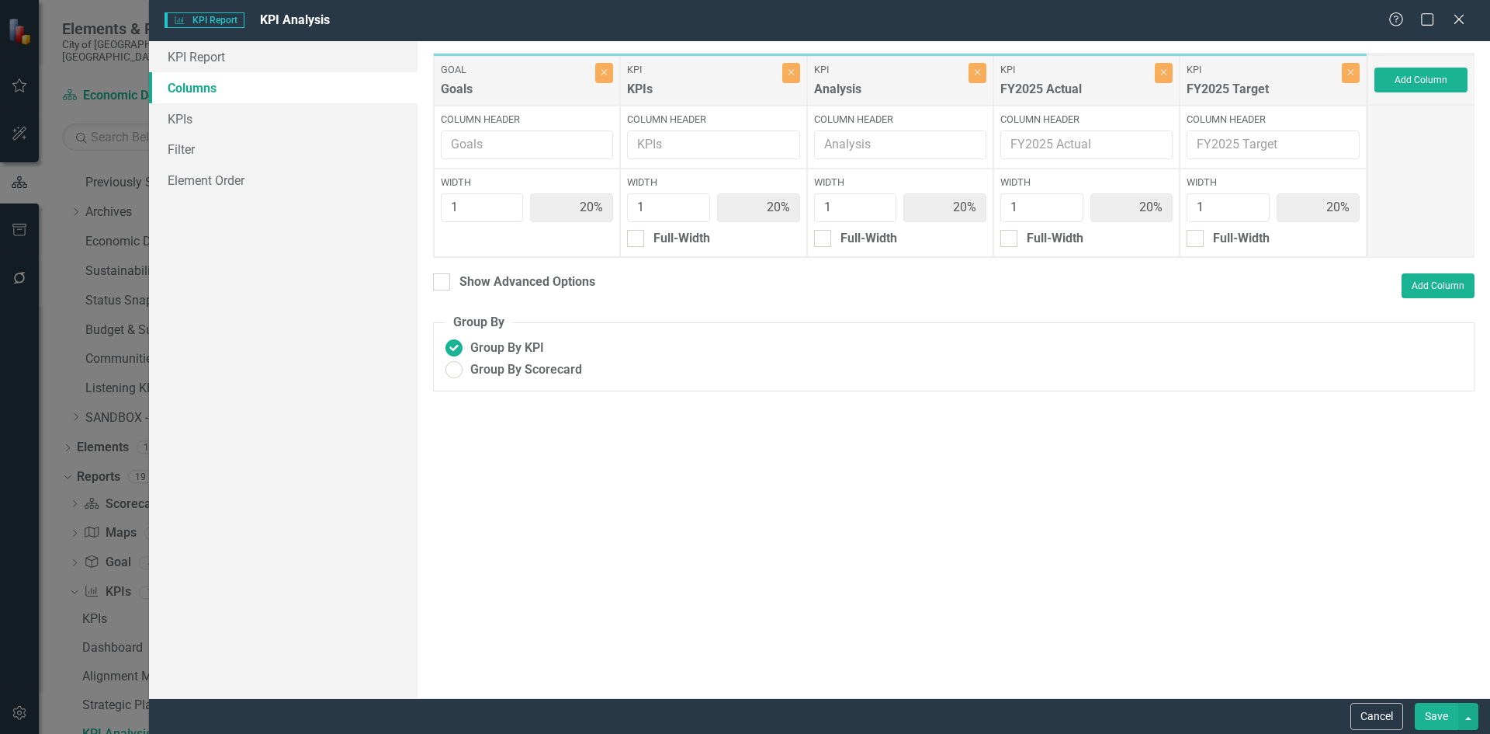
click at [1444, 715] on button "Save" at bounding box center [1436, 716] width 43 height 27
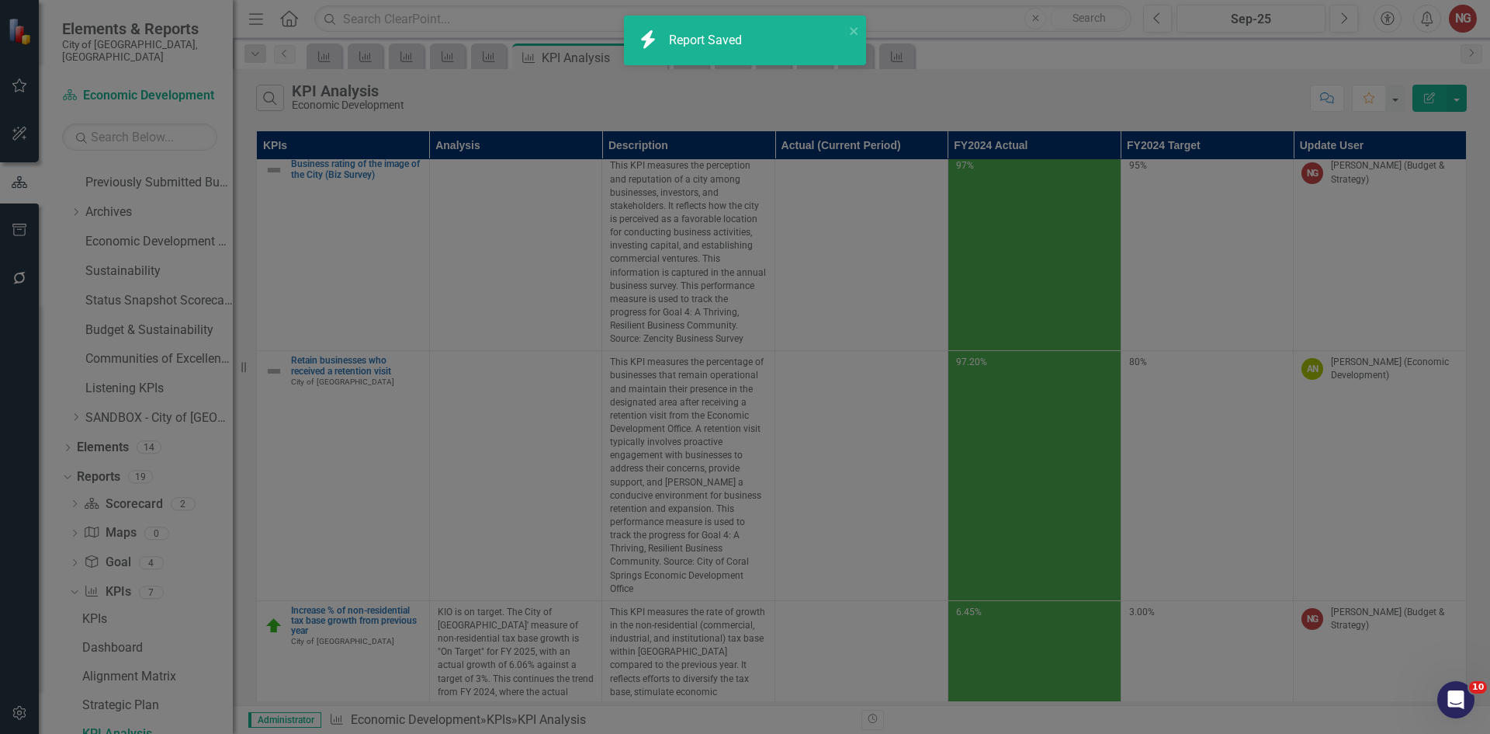
radio input "true"
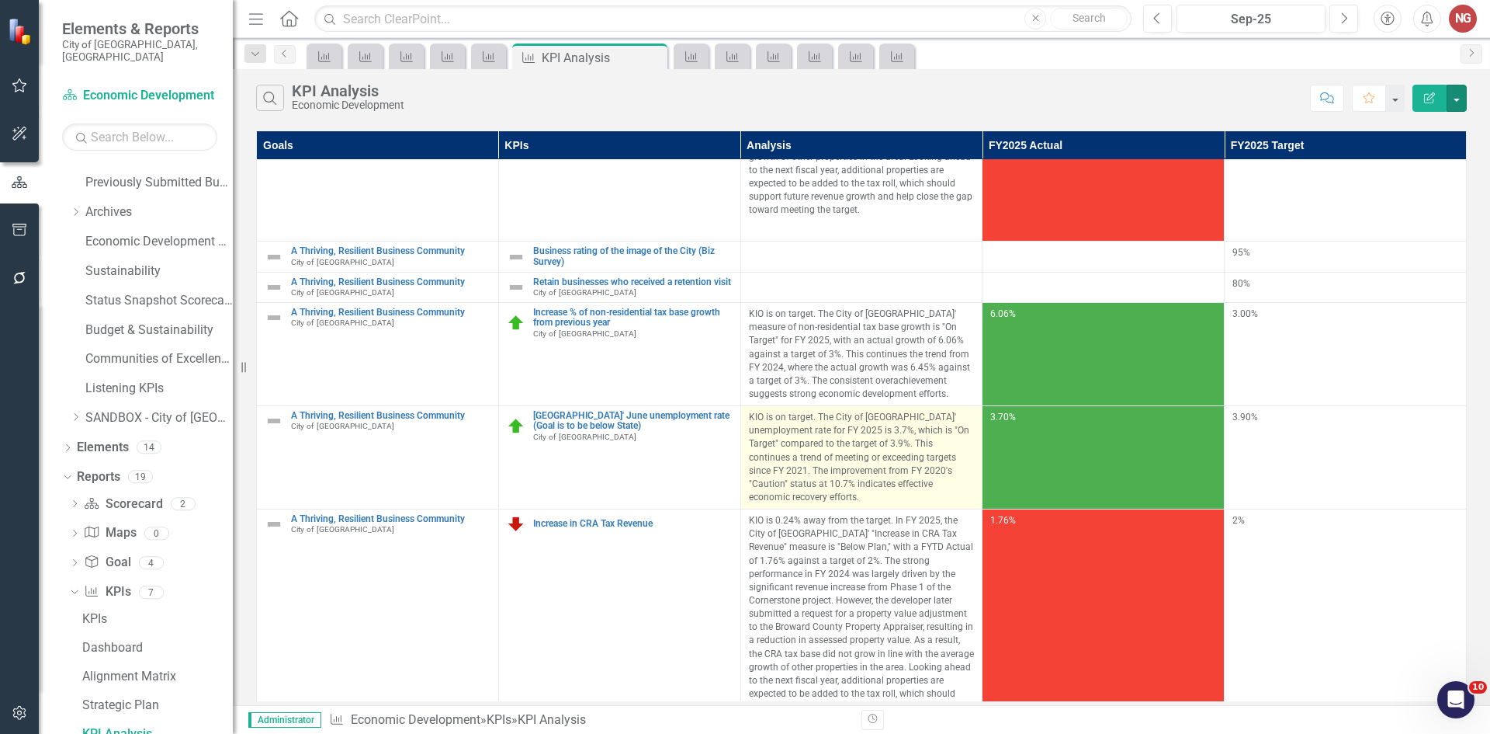
scroll to position [264, 0]
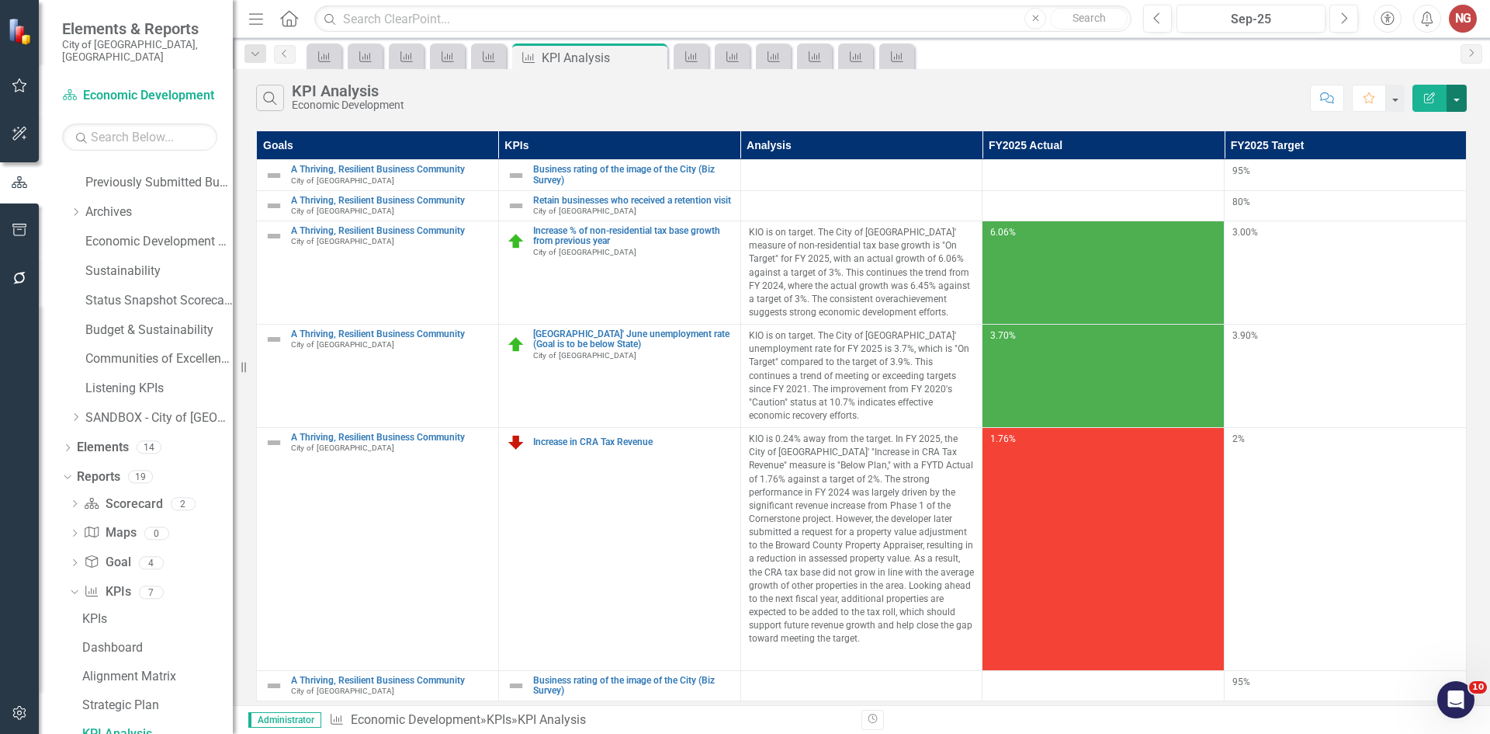
drag, startPoint x: 1456, startPoint y: 90, endPoint x: 1447, endPoint y: 92, distance: 9.4
click at [1456, 90] on button "button" at bounding box center [1457, 98] width 20 height 27
click at [1372, 190] on link "Excel Export to Excel" at bounding box center [1405, 186] width 123 height 29
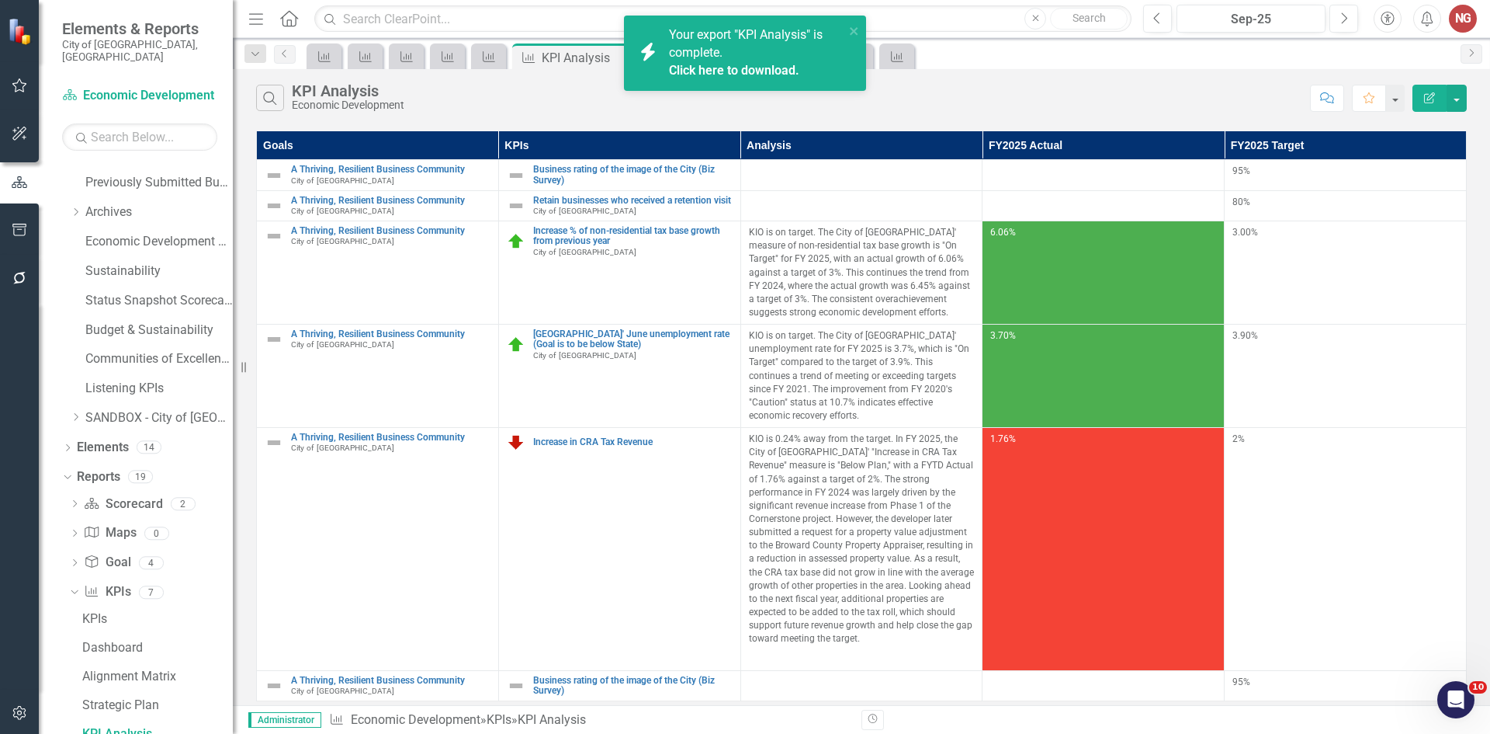
click at [695, 72] on link "Click here to download." at bounding box center [734, 70] width 130 height 15
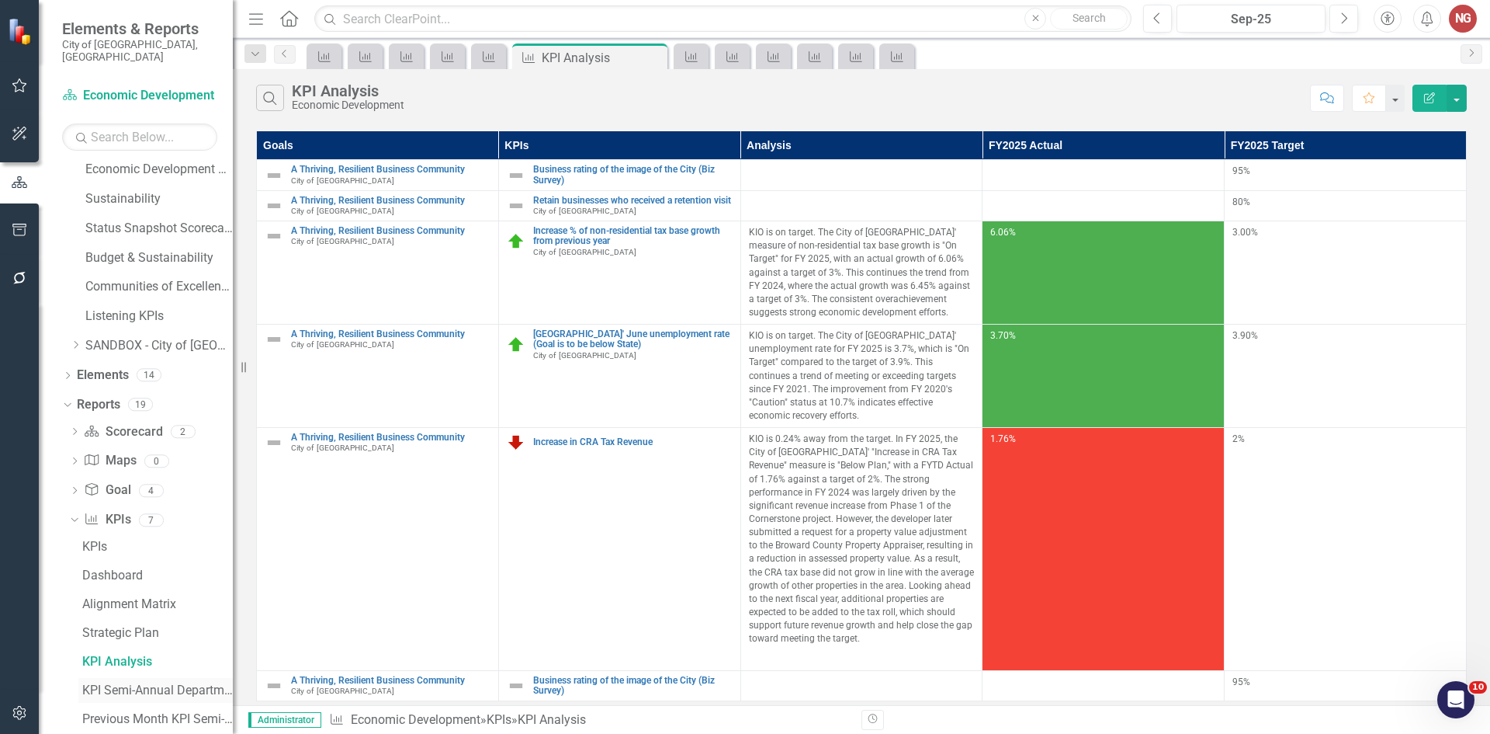
scroll to position [693, 0]
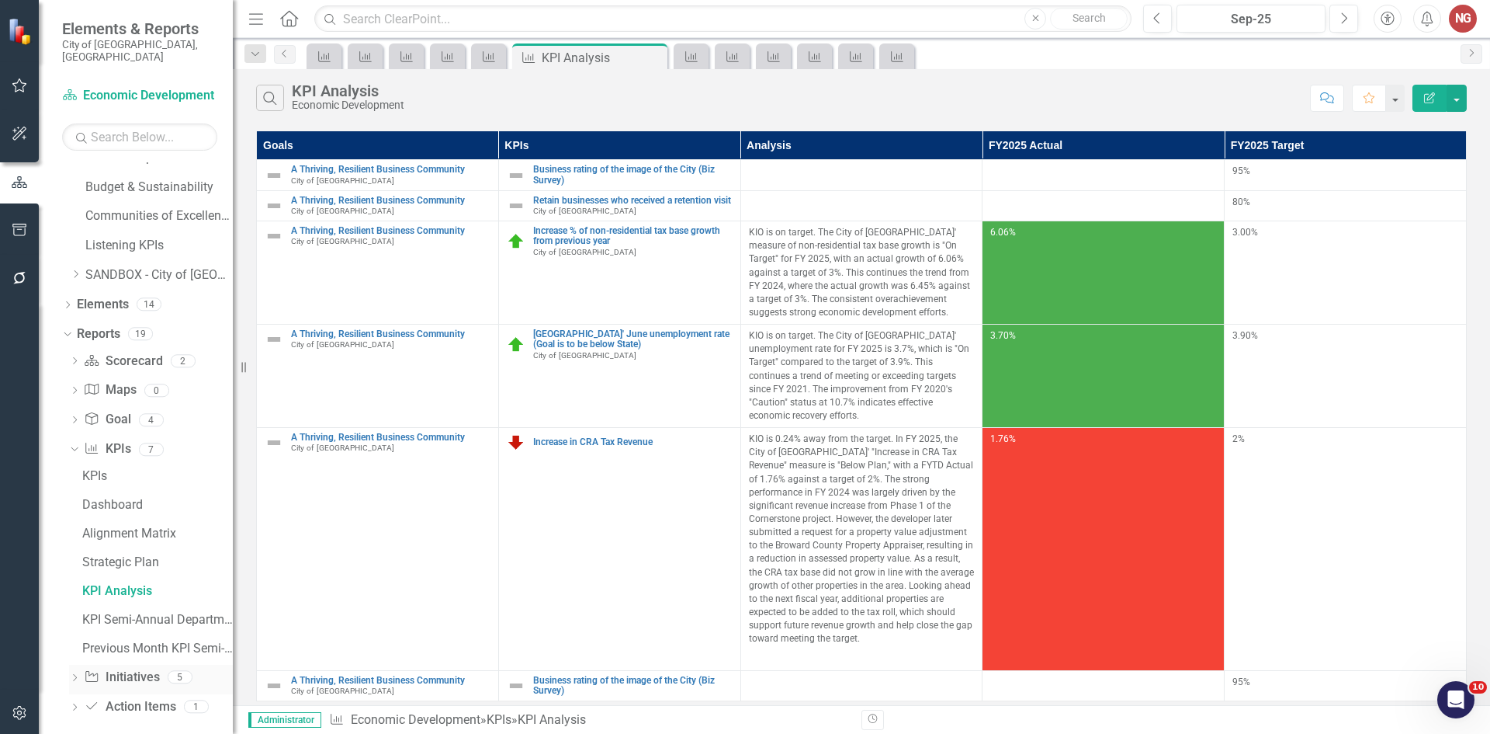
click at [73, 672] on div "Dropdown" at bounding box center [74, 678] width 11 height 13
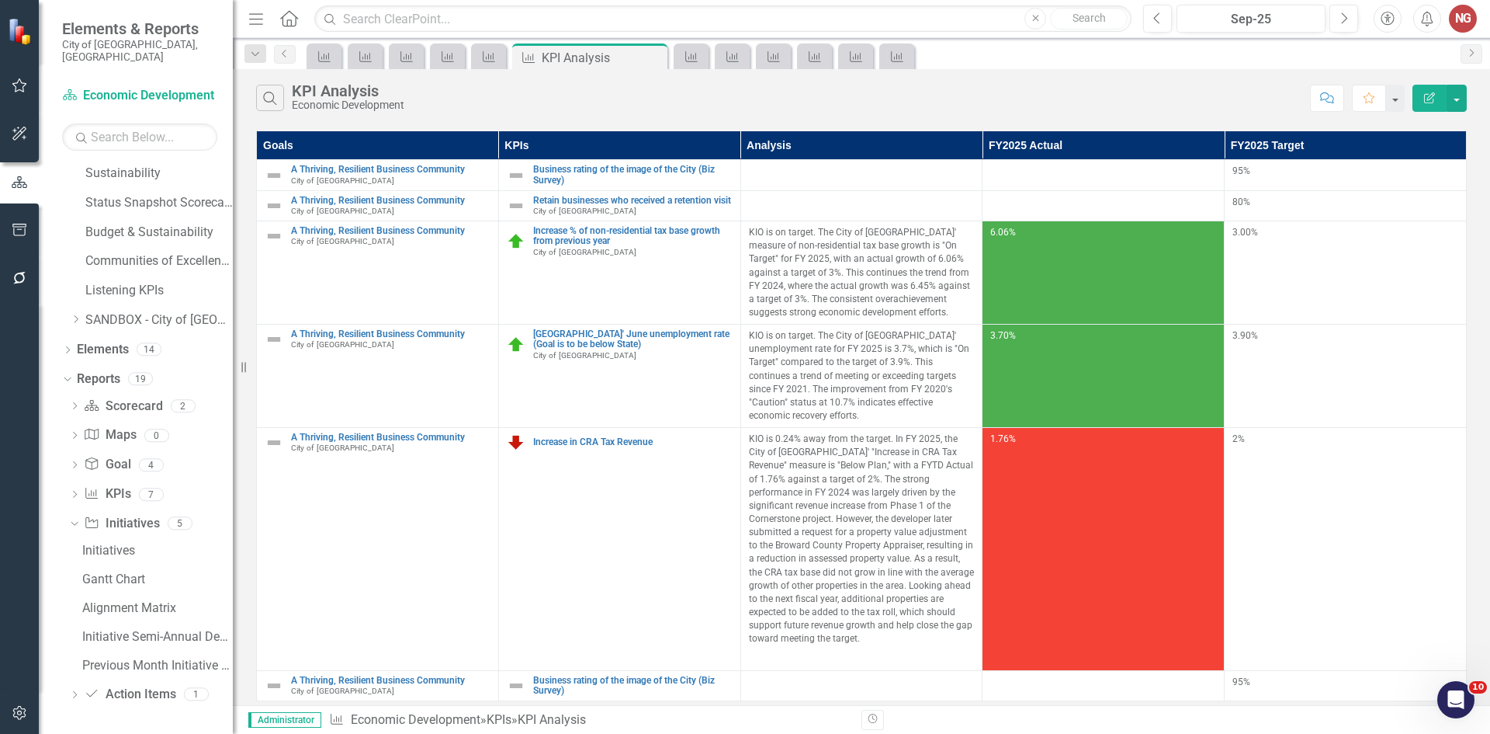
scroll to position [636, 0]
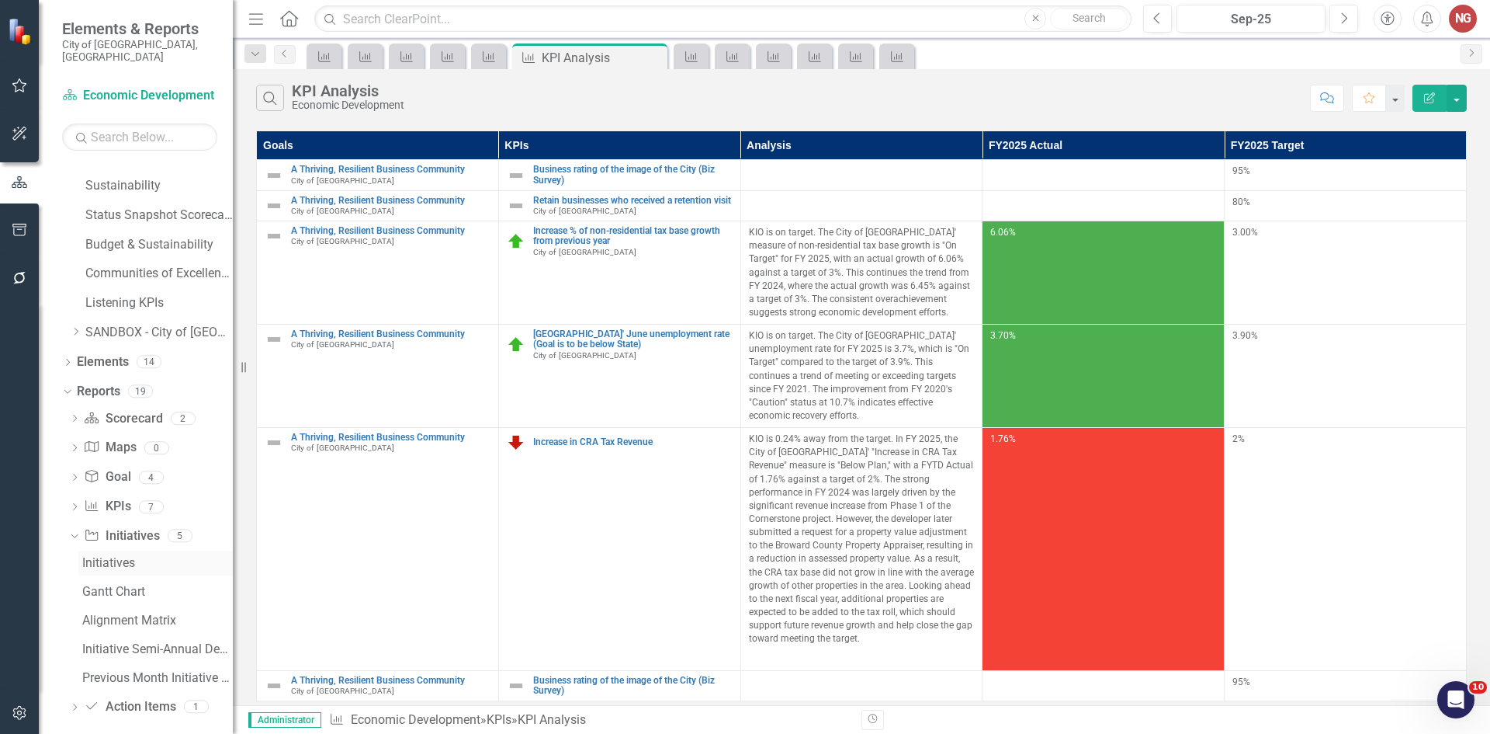
click at [89, 556] on div "Initiatives" at bounding box center [157, 563] width 151 height 14
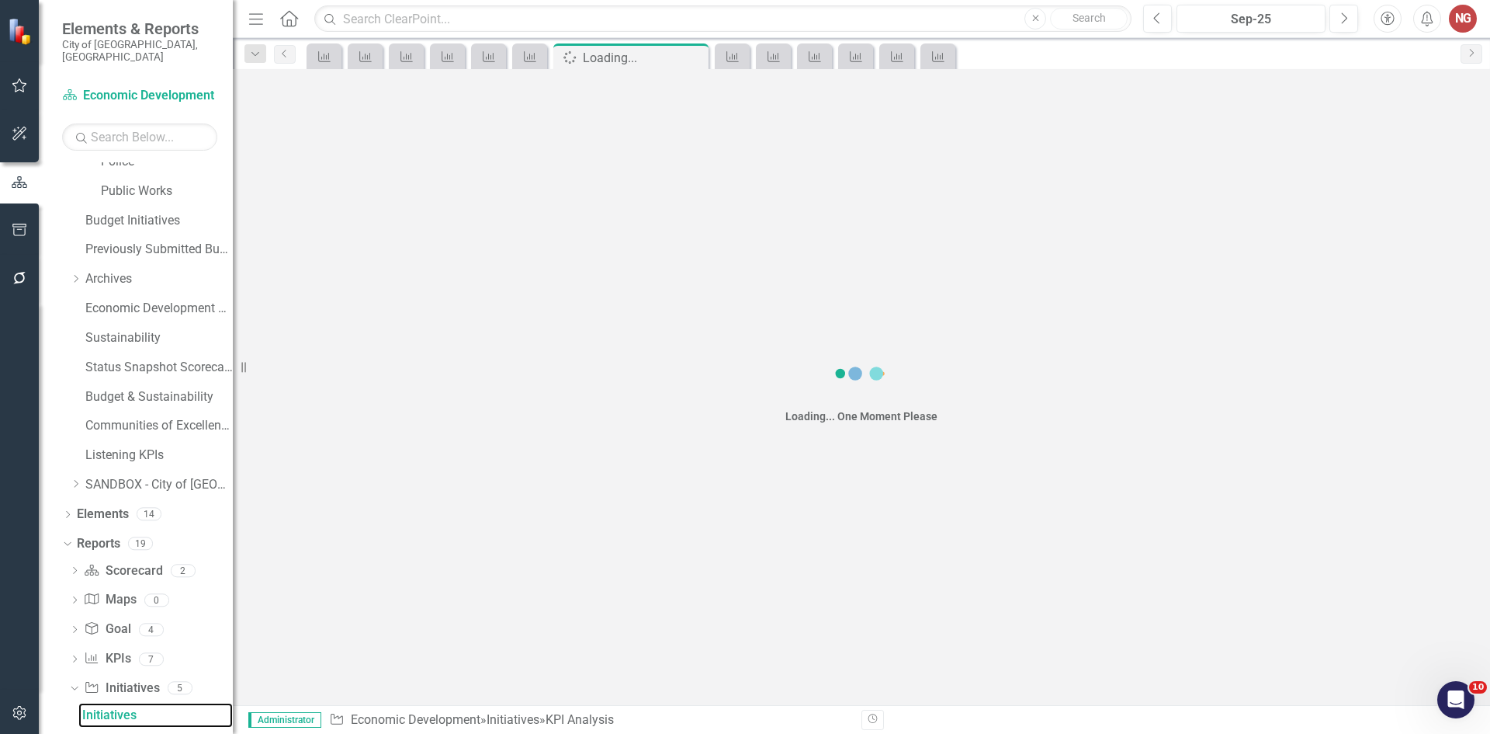
scroll to position [465, 0]
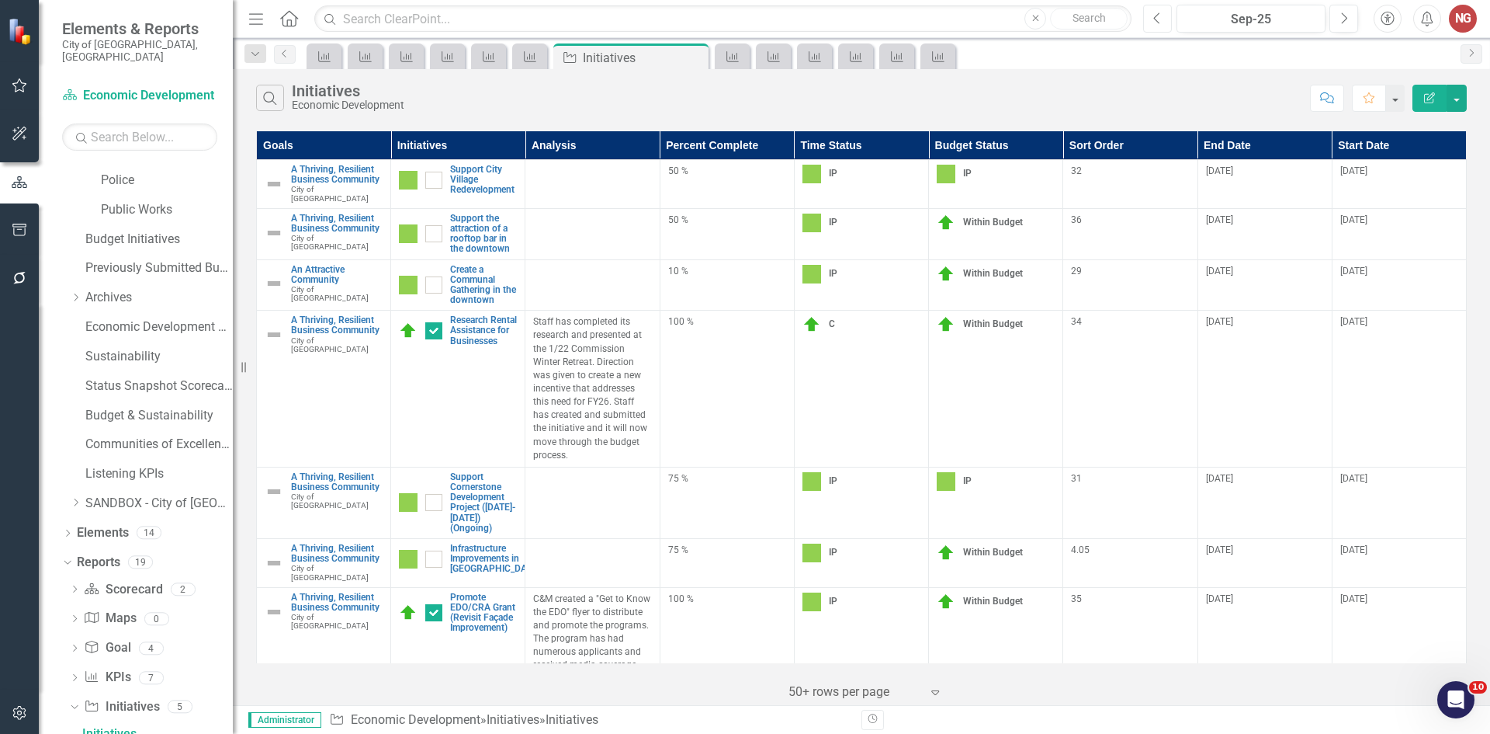
click at [1148, 18] on button "Previous" at bounding box center [1157, 19] width 29 height 28
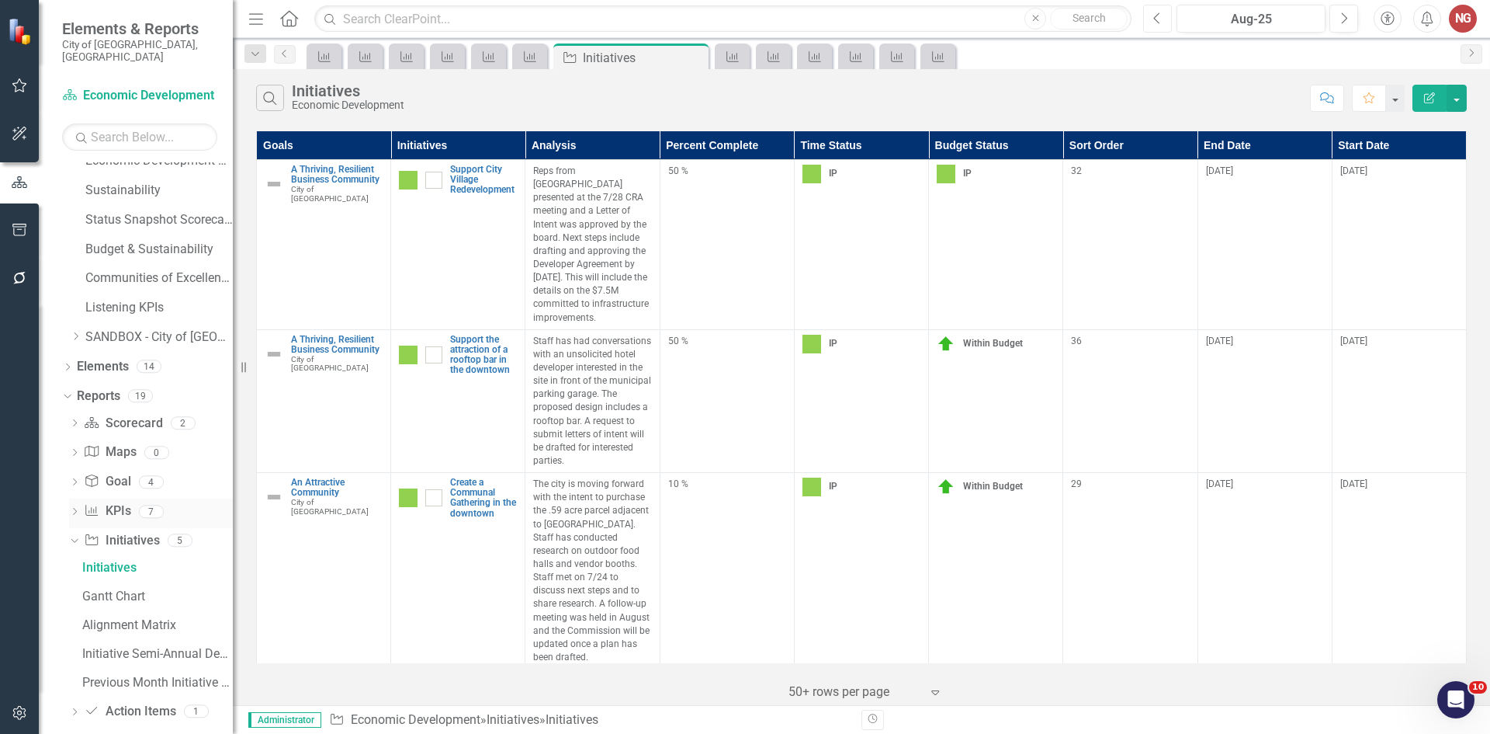
scroll to position [636, 0]
click at [106, 642] on div "Initiative Semi-Annual Department Report" at bounding box center [157, 649] width 151 height 14
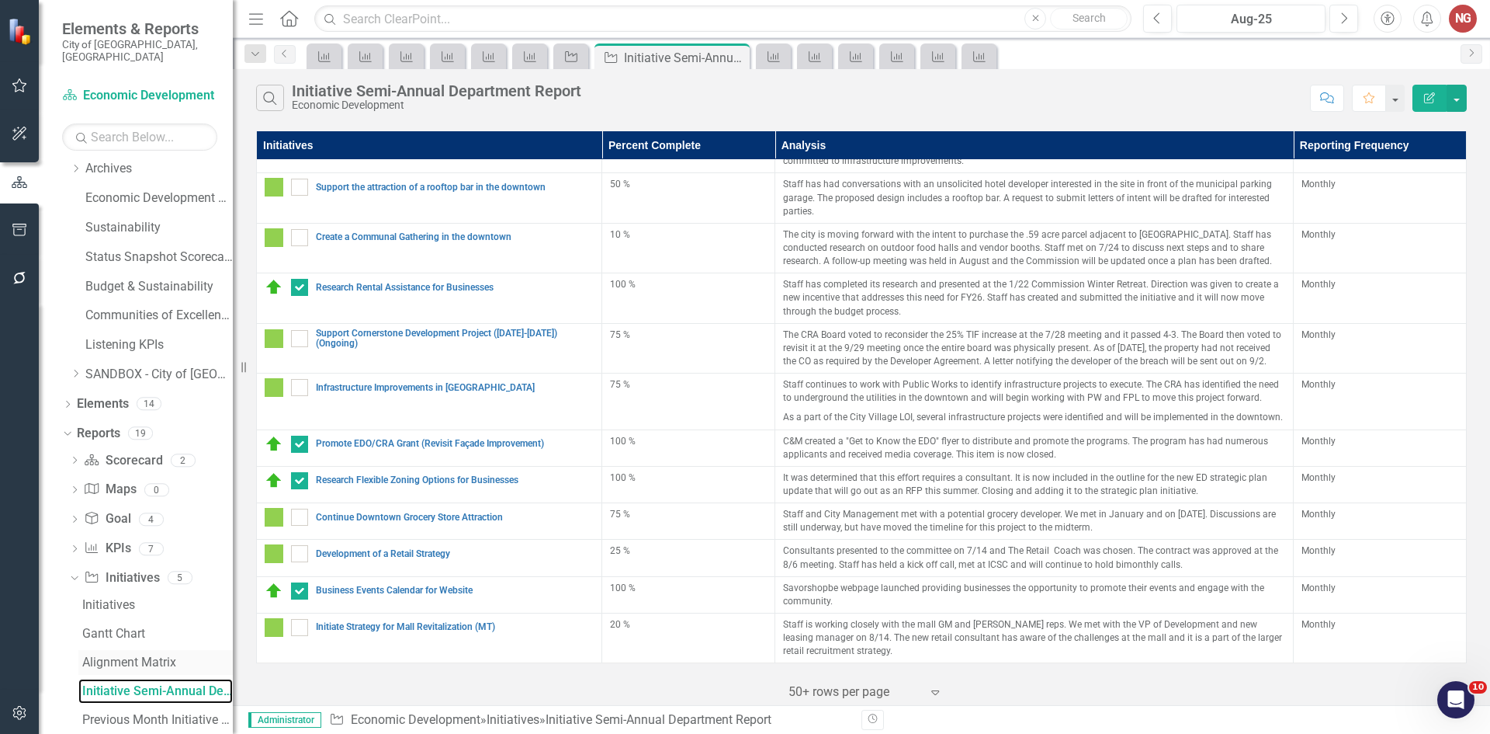
scroll to position [636, 0]
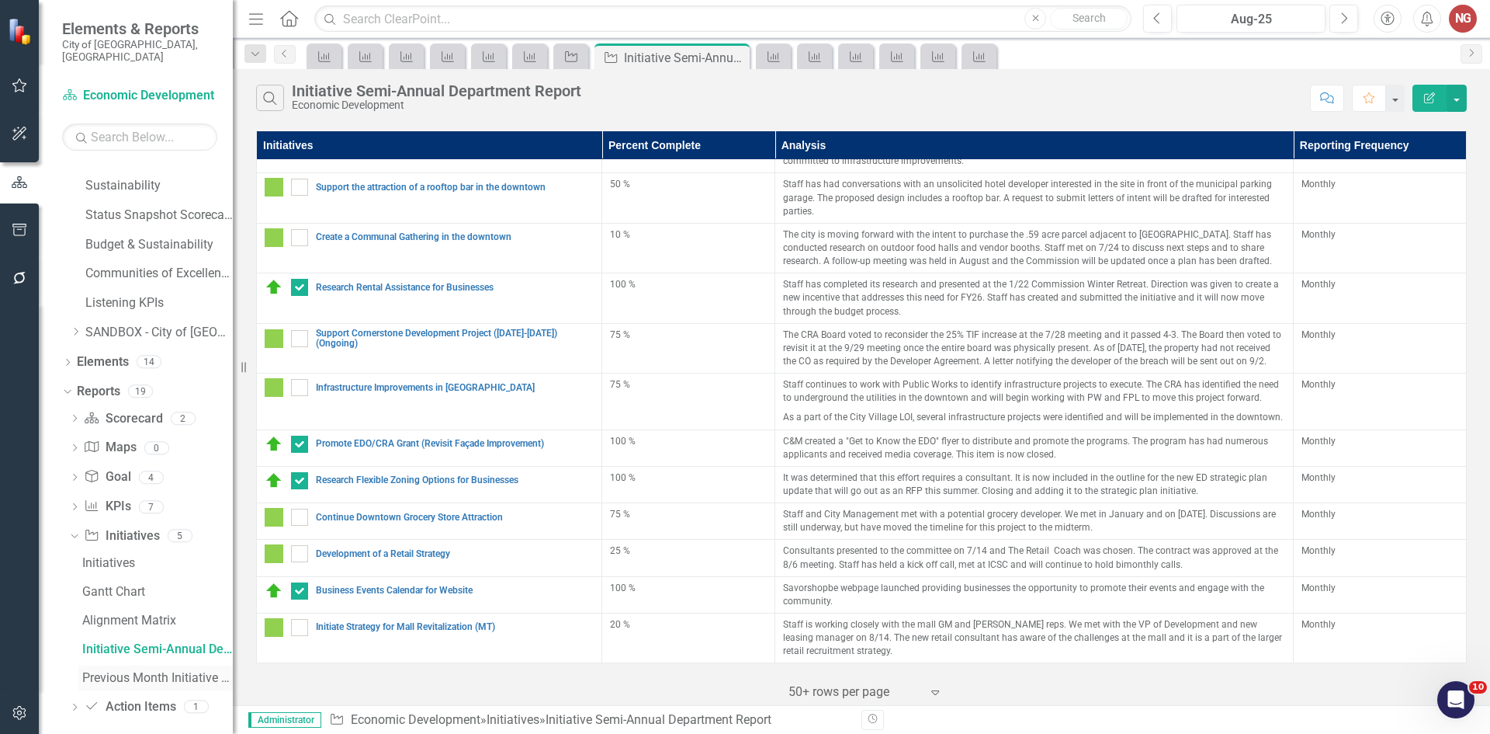
click at [120, 671] on div "Previous Month Initiative Semi-Annual Department Report" at bounding box center [157, 678] width 151 height 14
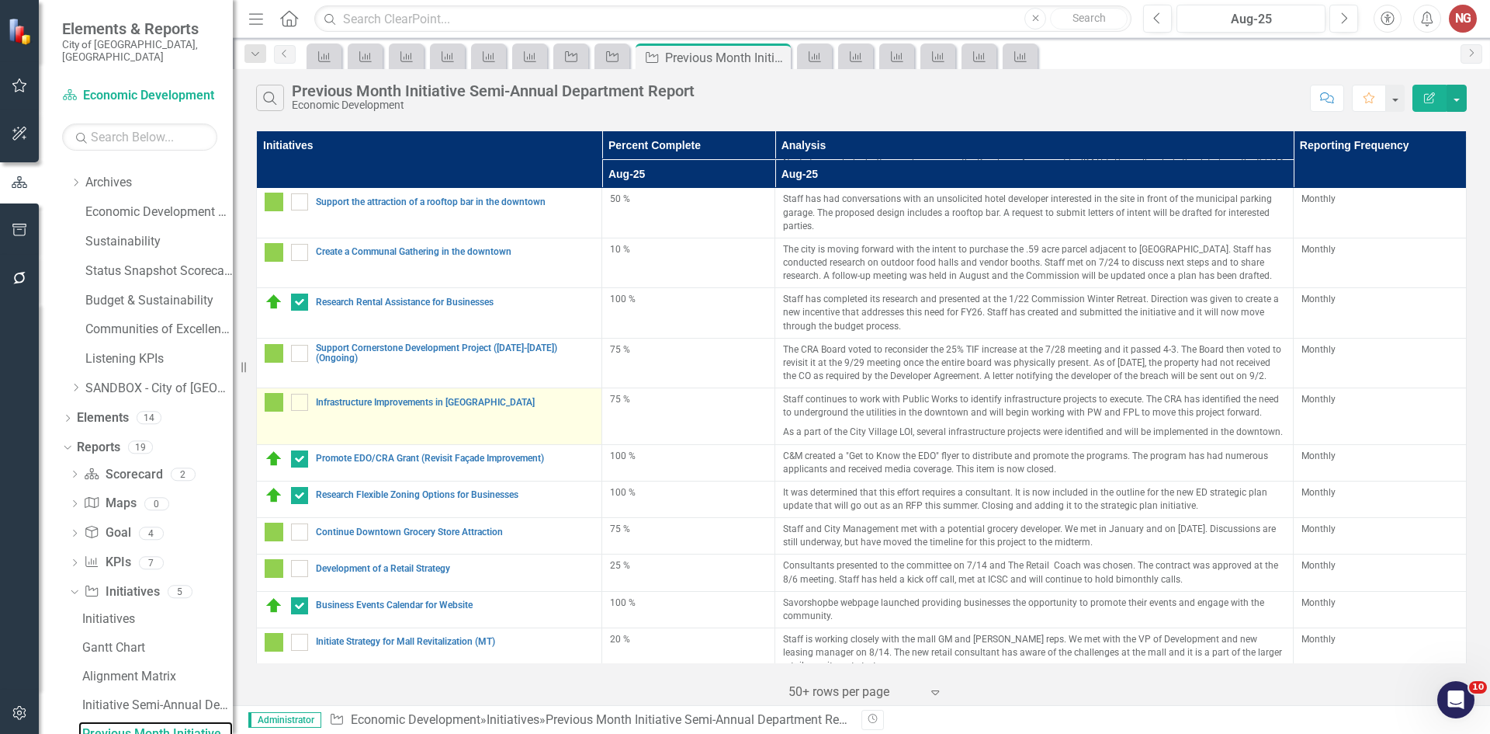
scroll to position [77, 0]
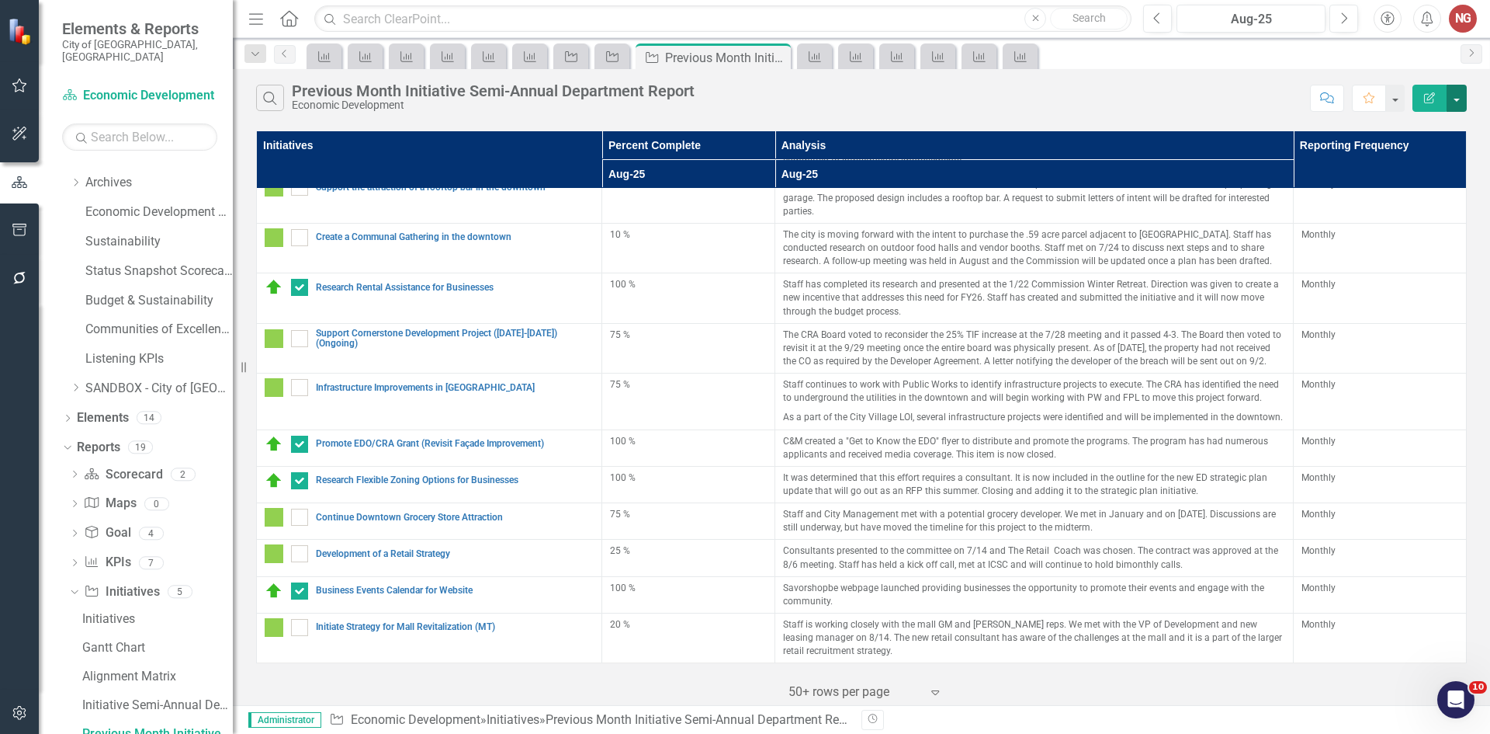
click at [1460, 97] on button "button" at bounding box center [1457, 98] width 20 height 27
click at [1376, 196] on link "Excel Export to Excel" at bounding box center [1405, 186] width 123 height 29
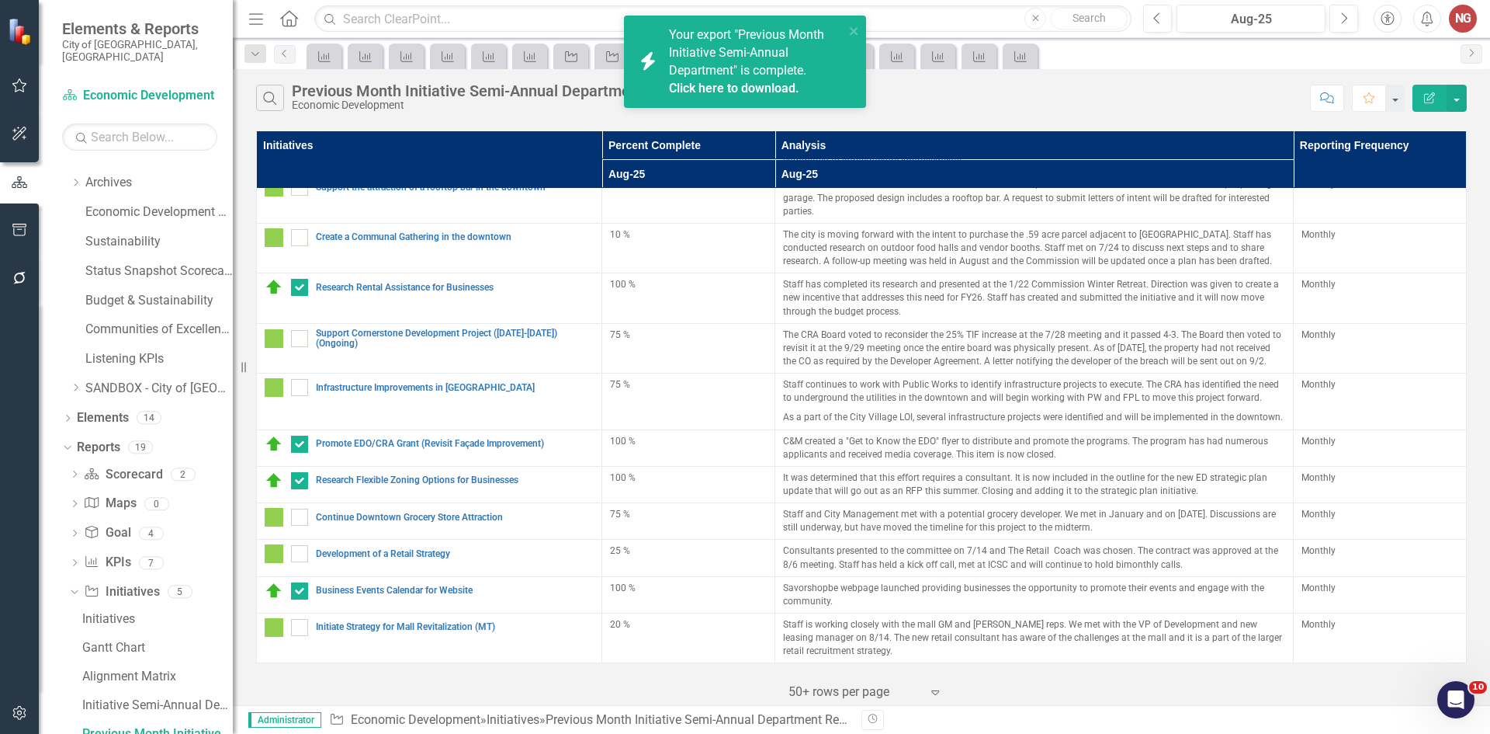
click at [734, 94] on link "Click here to download." at bounding box center [734, 88] width 130 height 15
